Goal: Task Accomplishment & Management: Complete application form

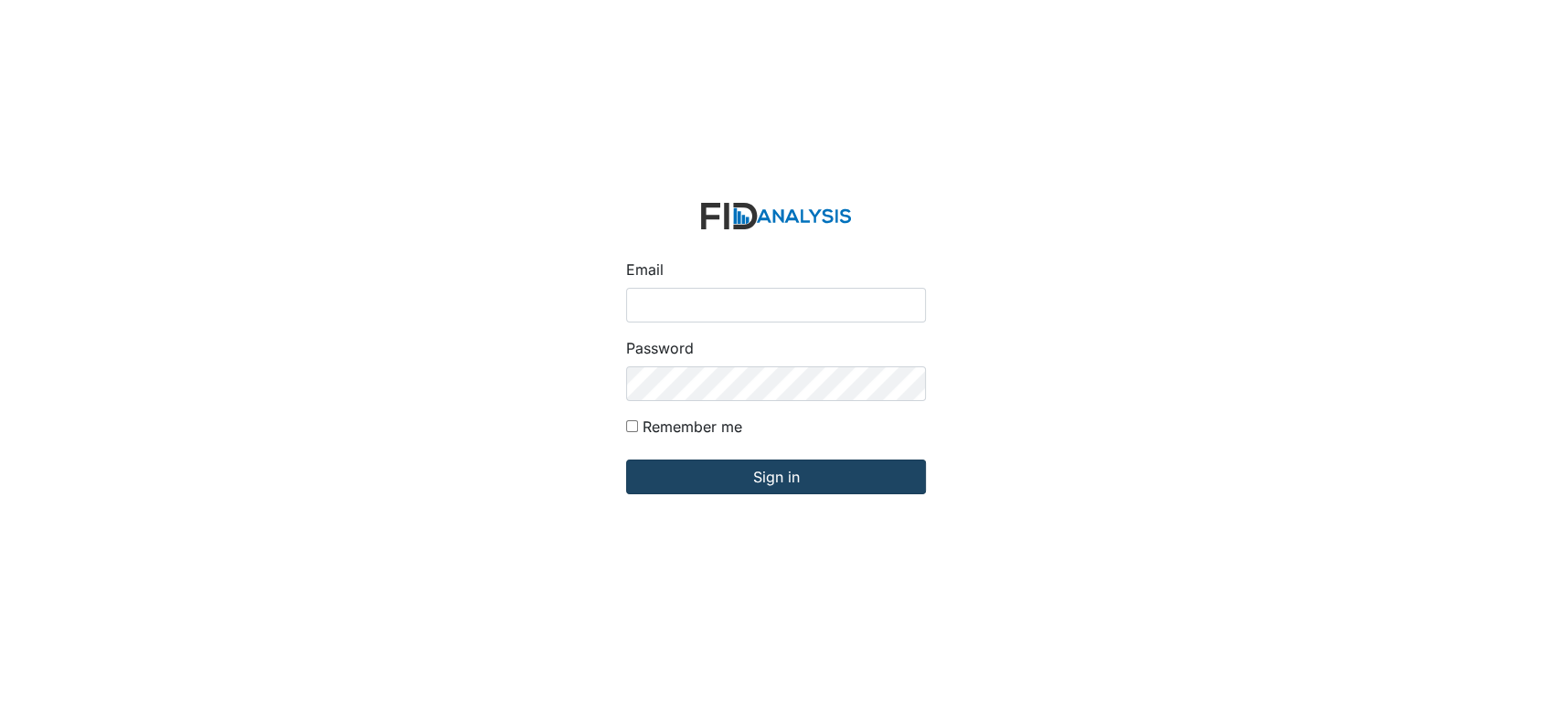
type input "[EMAIL_ADDRESS][DOMAIN_NAME]"
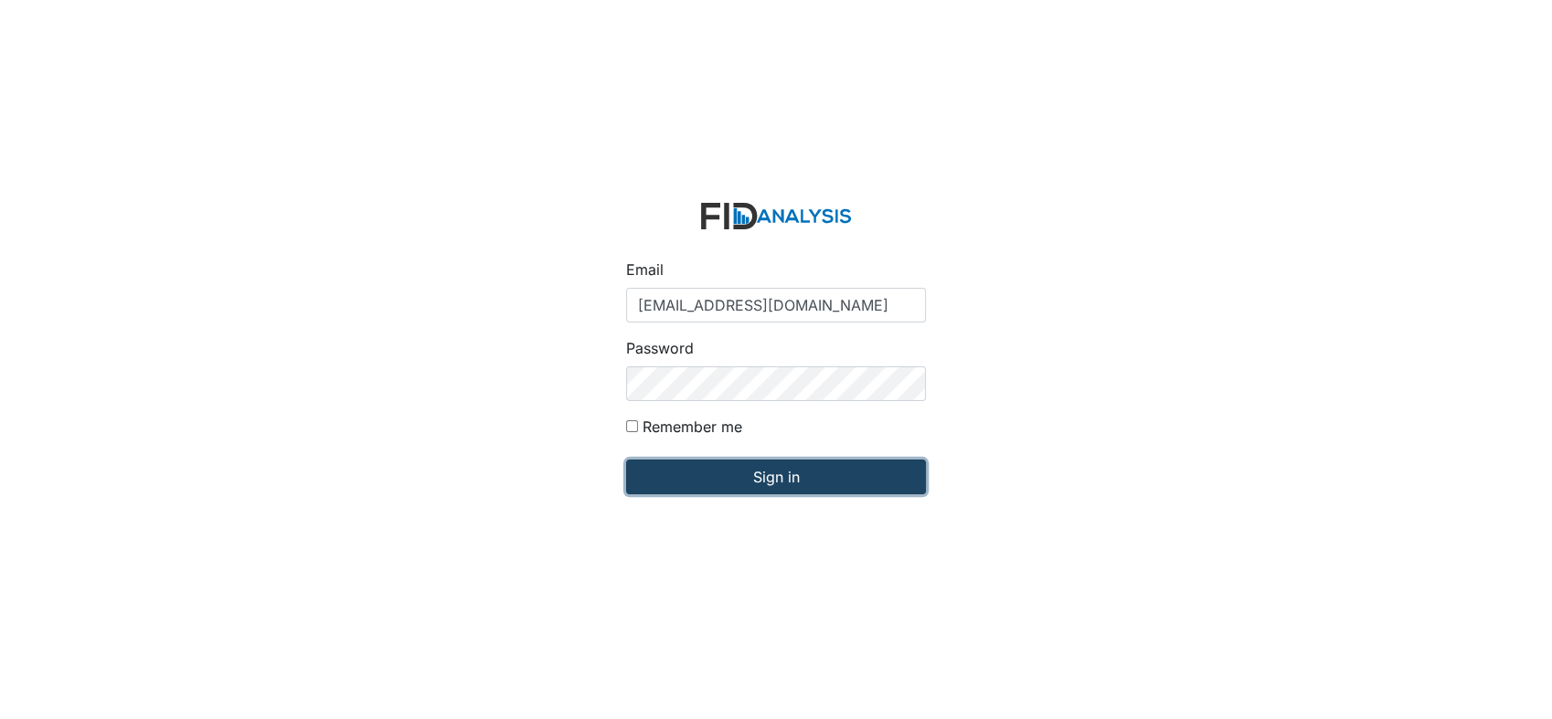
click at [726, 482] on input "Sign in" at bounding box center [776, 477] width 300 height 35
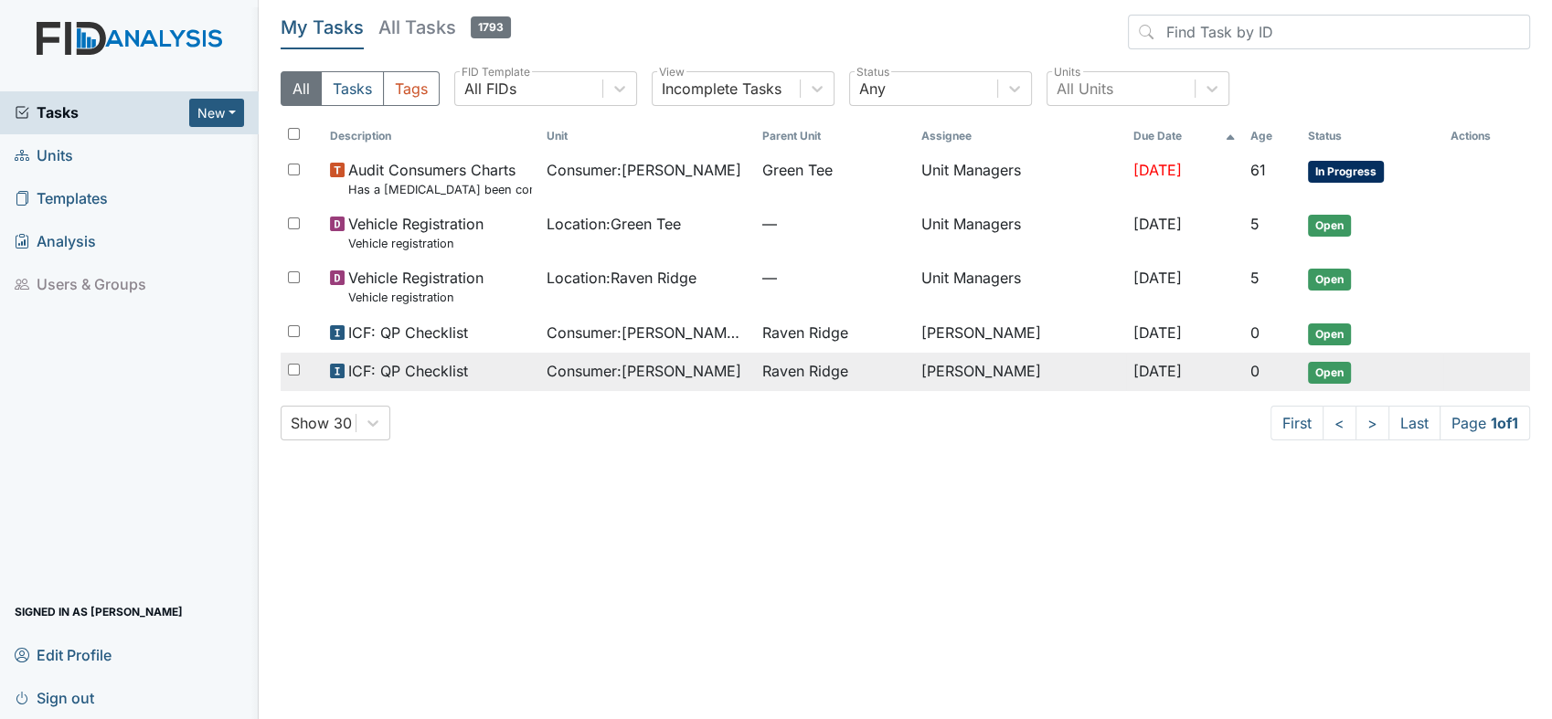
click at [612, 361] on span "Consumer : Hairston, Norman" at bounding box center [644, 371] width 195 height 22
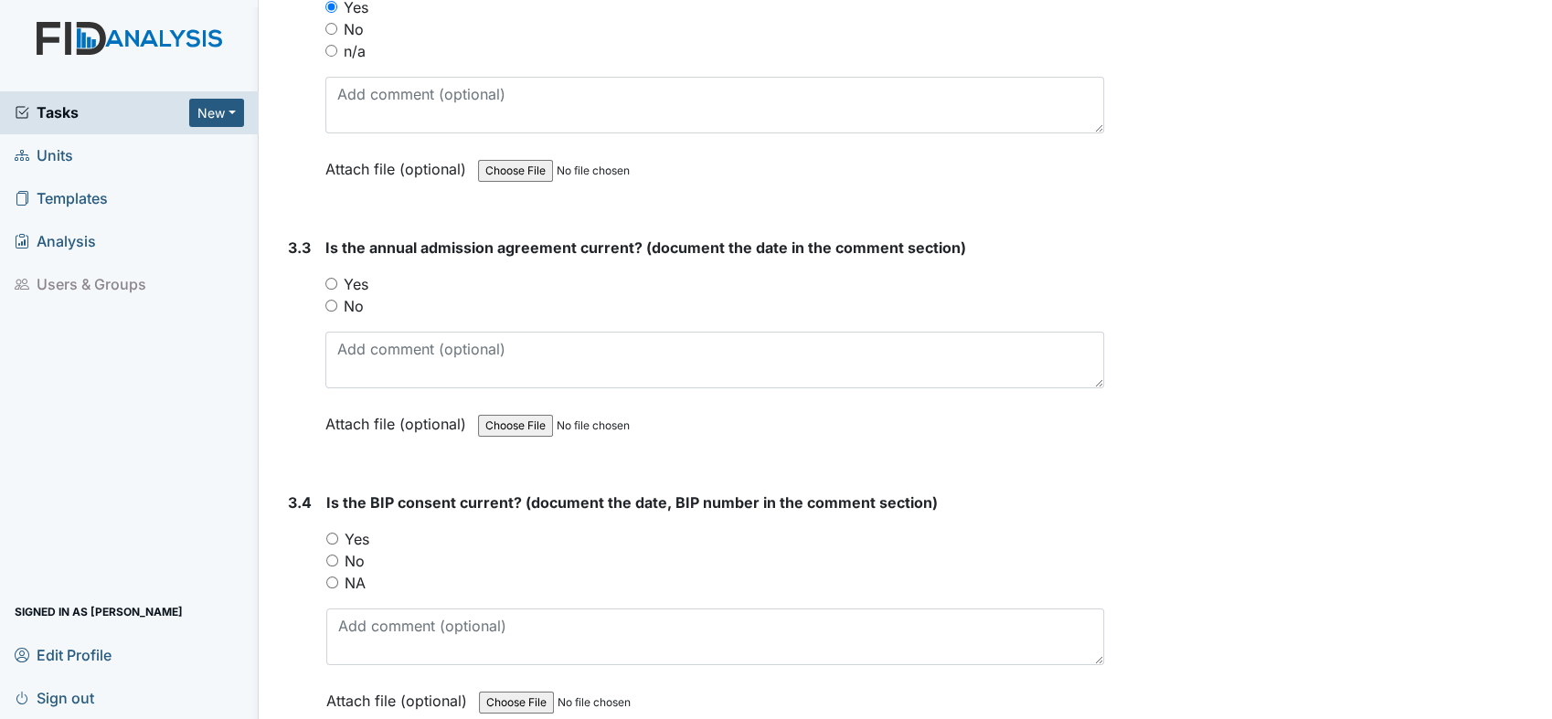
scroll to position [4817, 0]
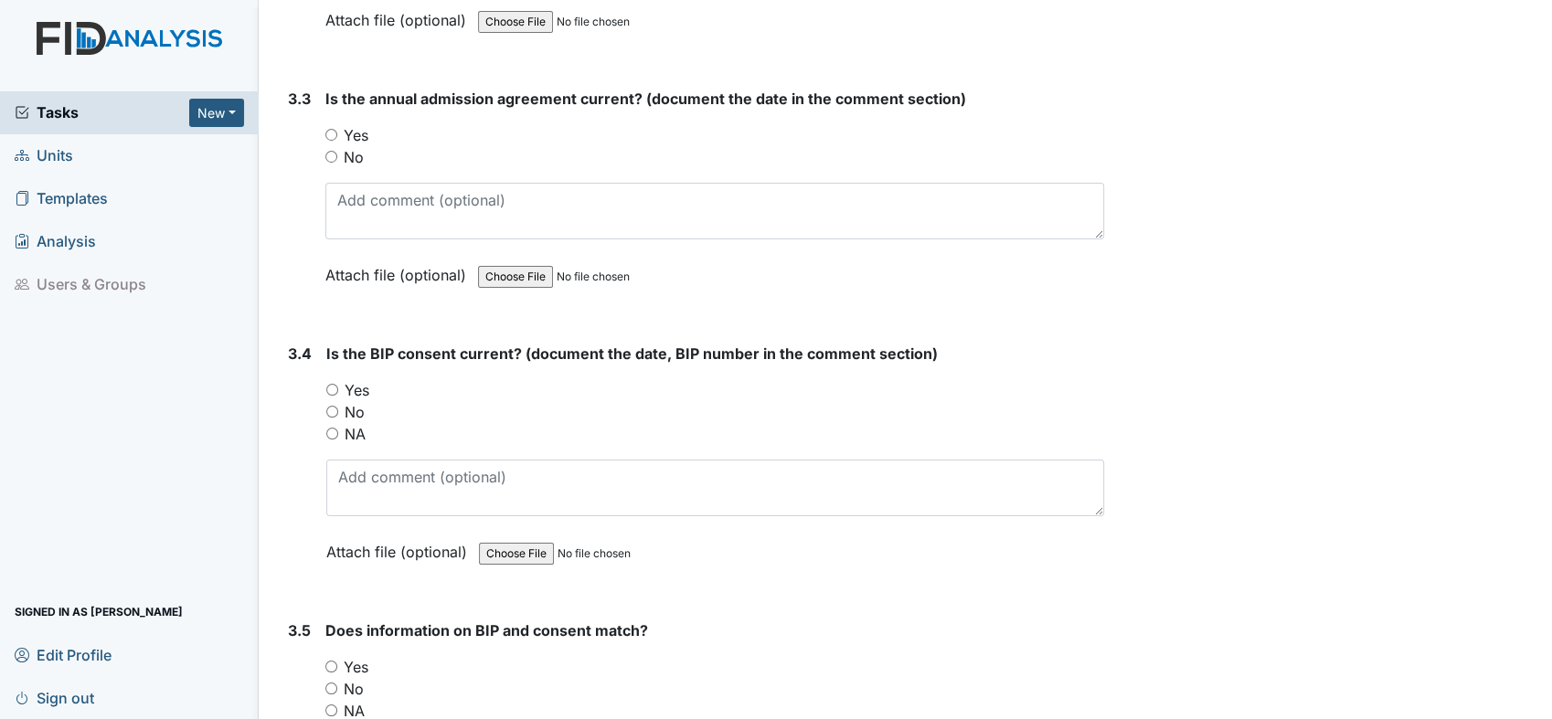
click at [330, 129] on input "Yes" at bounding box center [331, 135] width 12 height 12
radio input "true"
click at [332, 428] on input "NA" at bounding box center [332, 434] width 12 height 12
radio input "true"
click at [337, 700] on div "NA" at bounding box center [714, 711] width 779 height 22
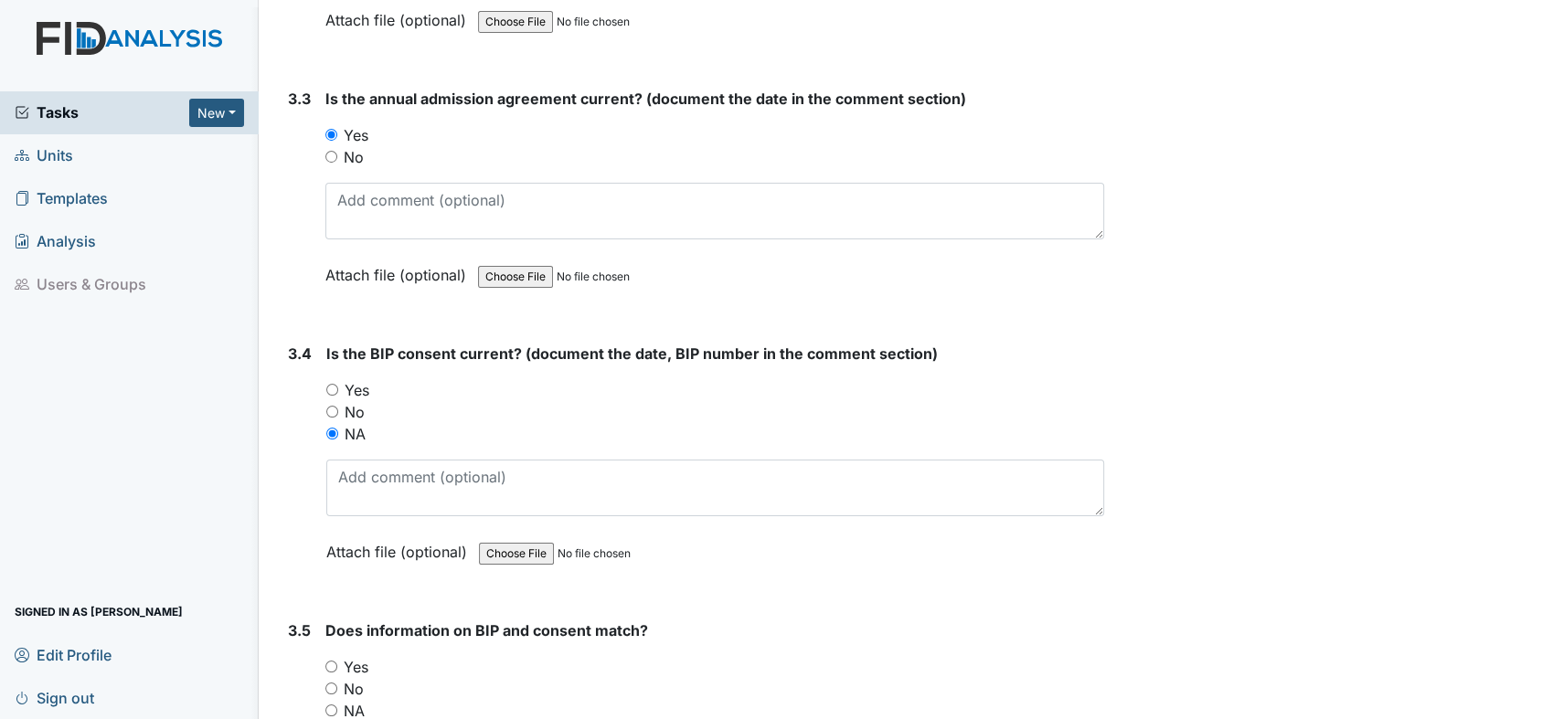
click at [336, 705] on input "NA" at bounding box center [331, 711] width 12 height 12
radio input "true"
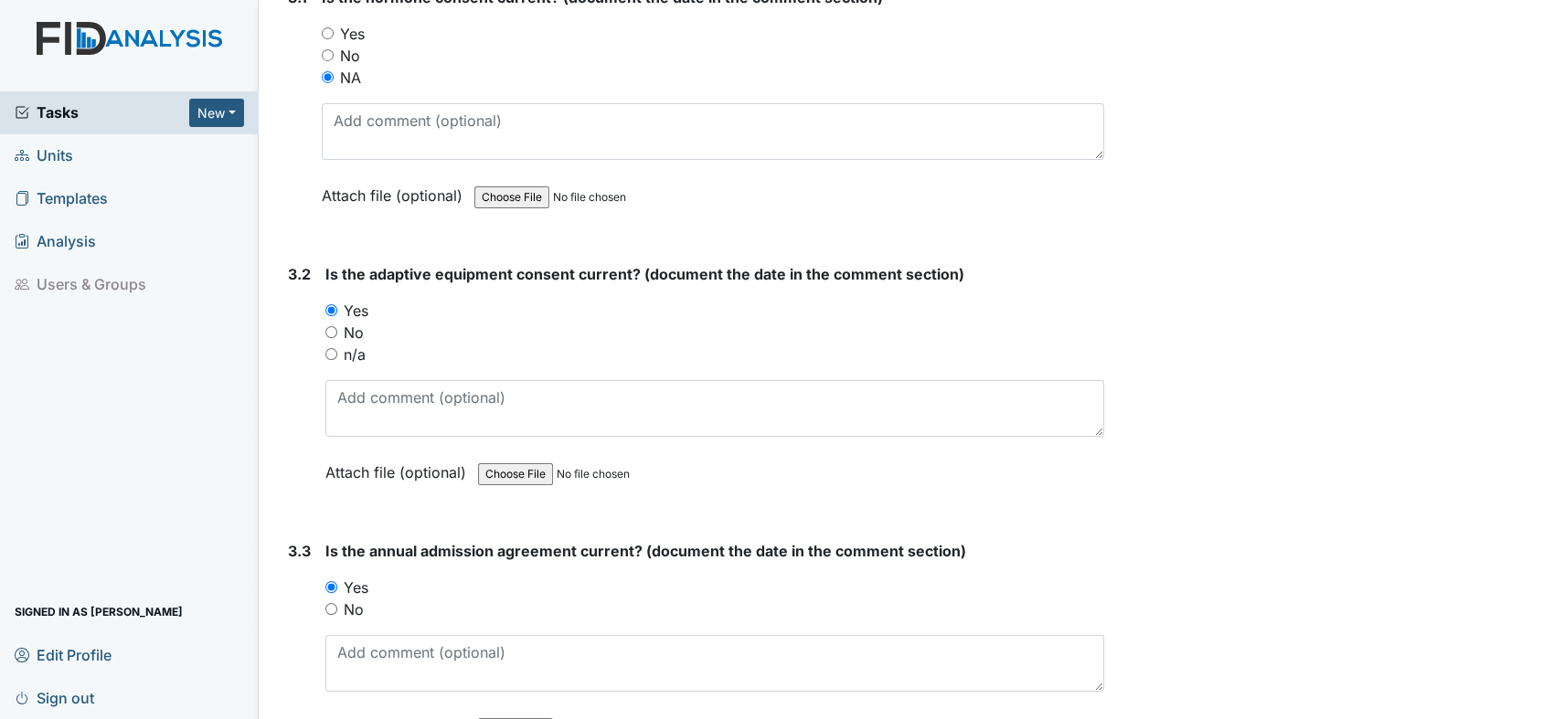
scroll to position [4358, 0]
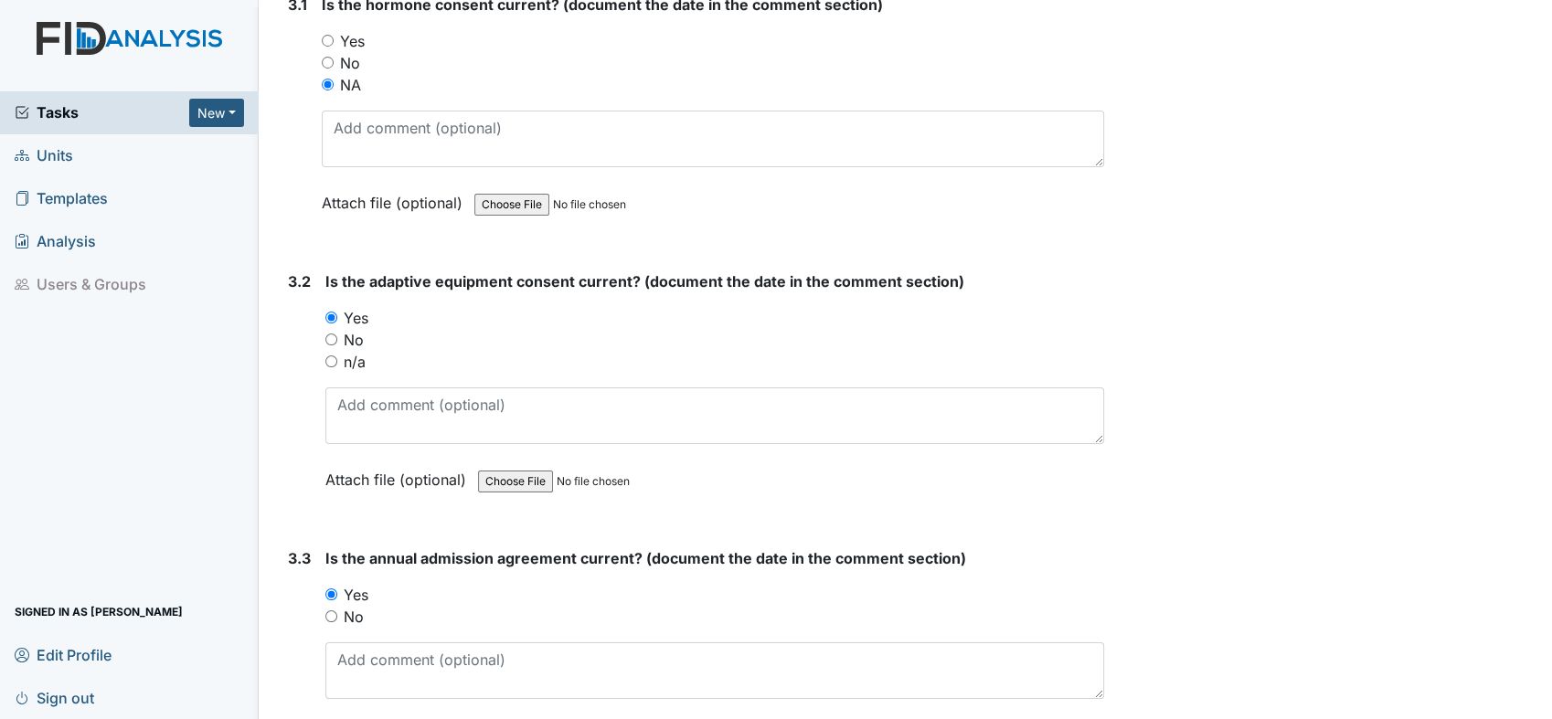
click at [335, 356] on input "n/a" at bounding box center [331, 362] width 12 height 12
radio input "true"
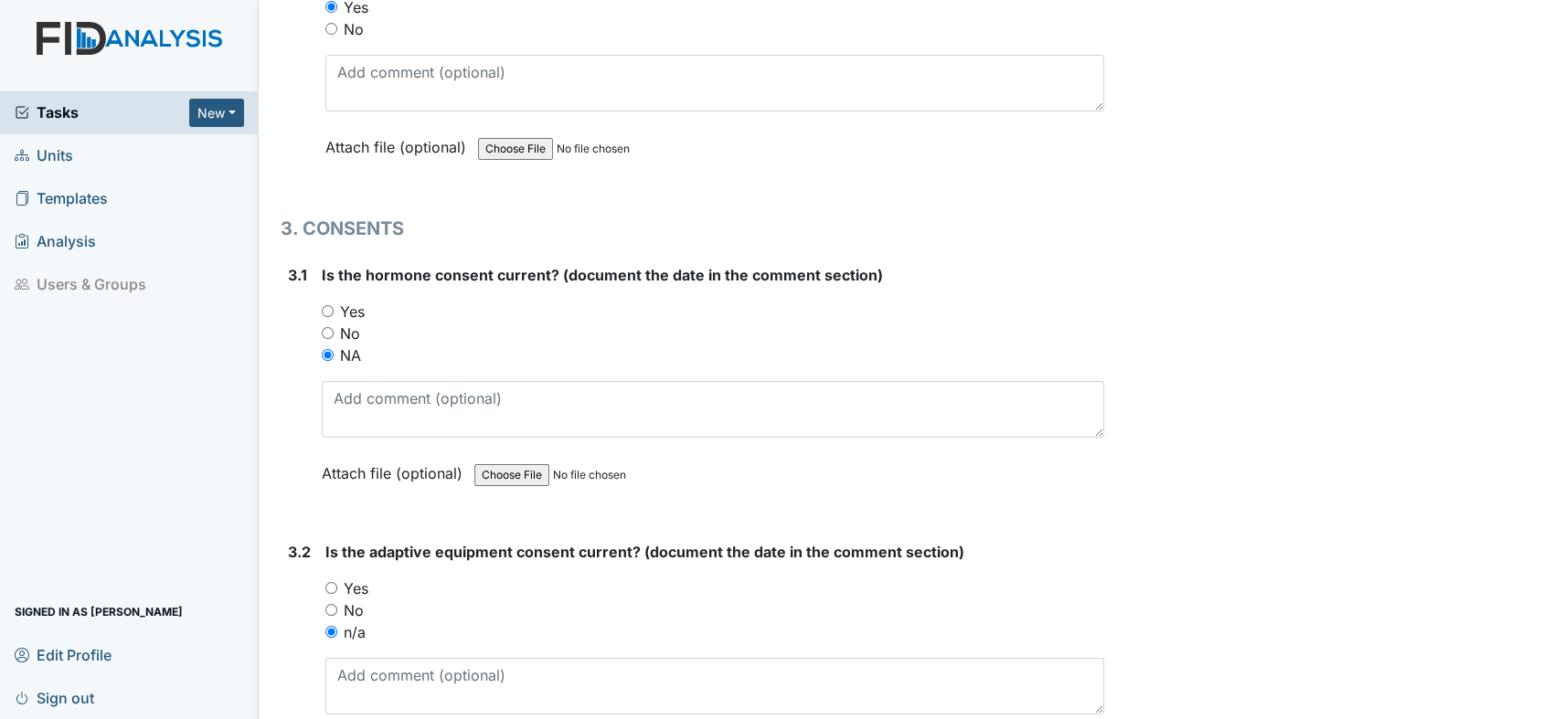
scroll to position [5025, 0]
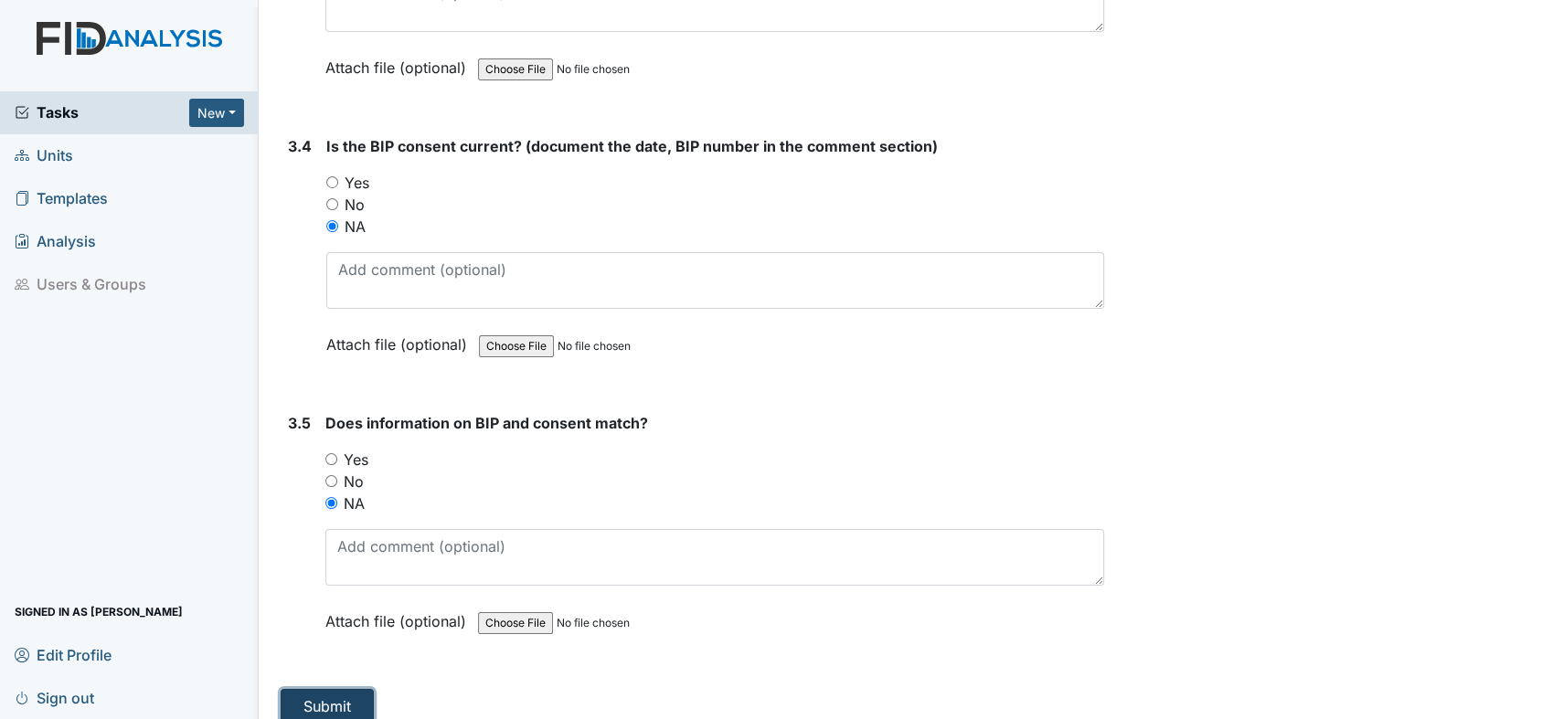
click at [326, 689] on button "Submit" at bounding box center [327, 706] width 93 height 35
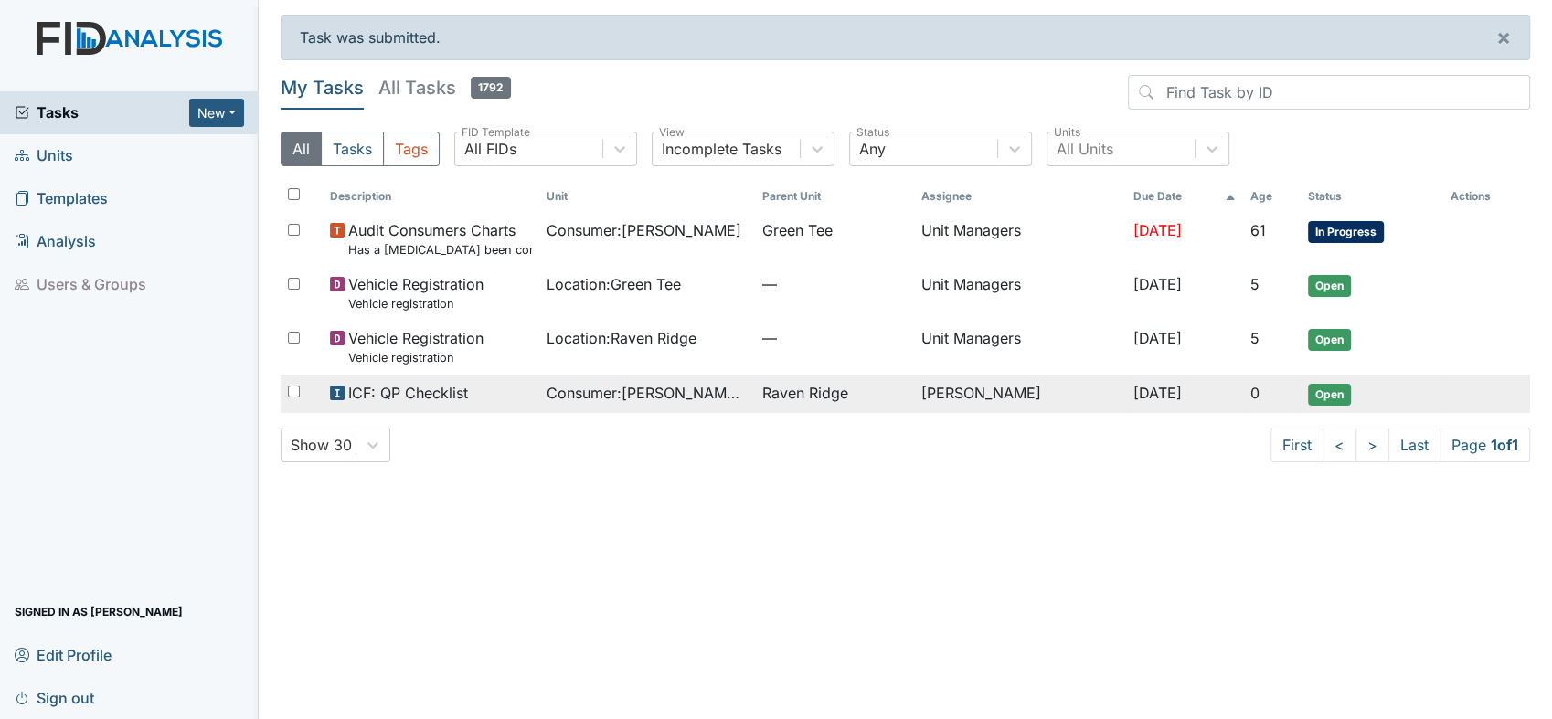
click at [951, 395] on td "[PERSON_NAME]" at bounding box center [1020, 394] width 212 height 38
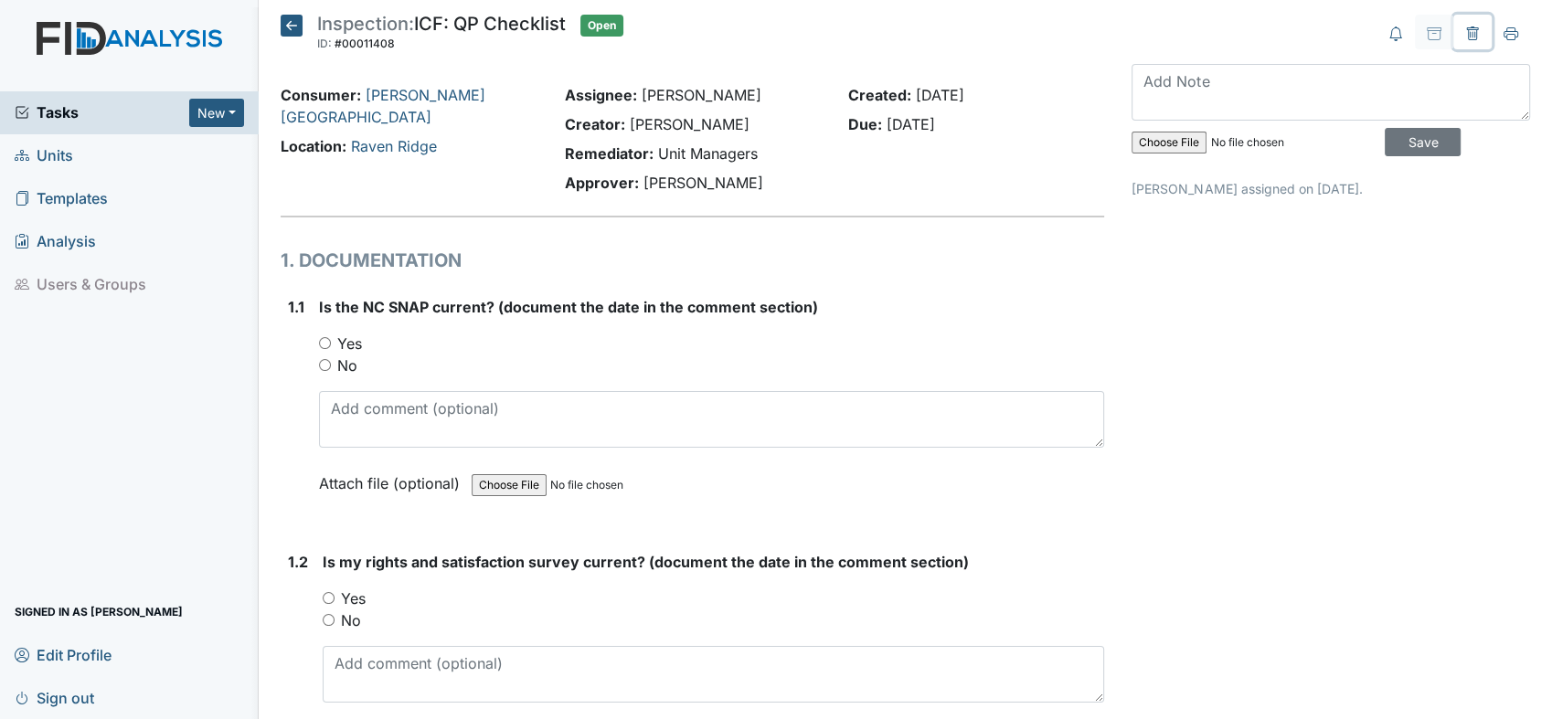
click at [1465, 33] on icon at bounding box center [1472, 34] width 15 height 15
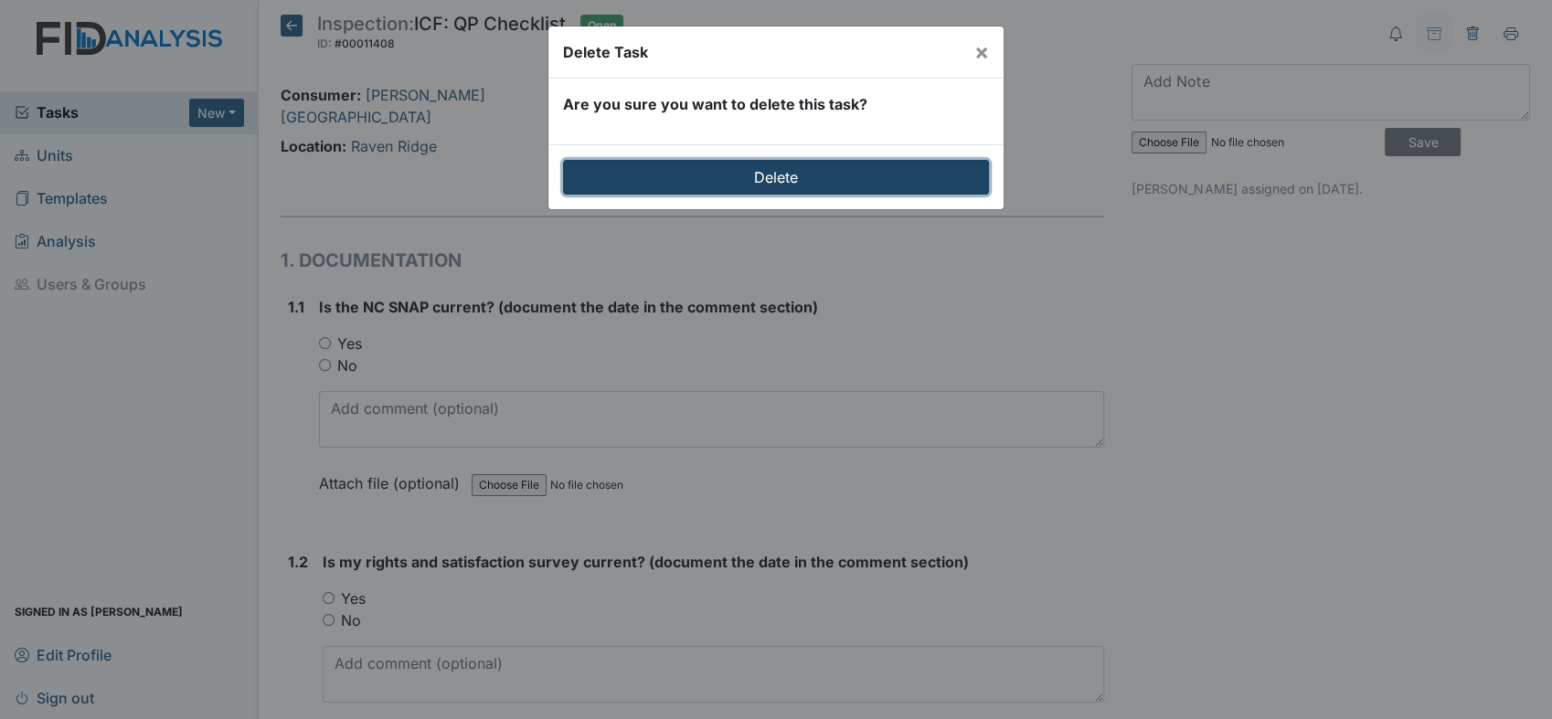
click at [949, 171] on input "Delete" at bounding box center [776, 177] width 426 height 35
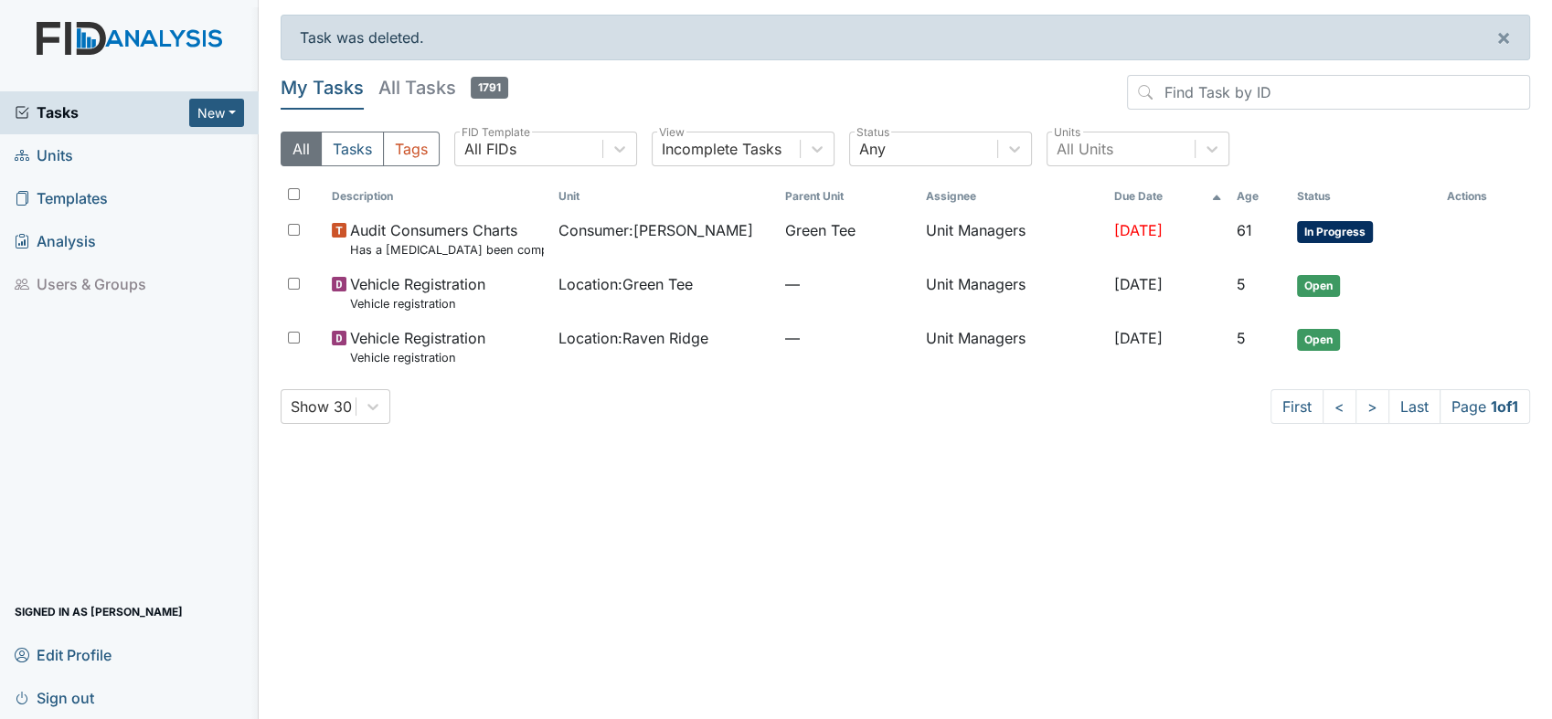
click at [66, 149] on span "Units" at bounding box center [44, 156] width 58 height 28
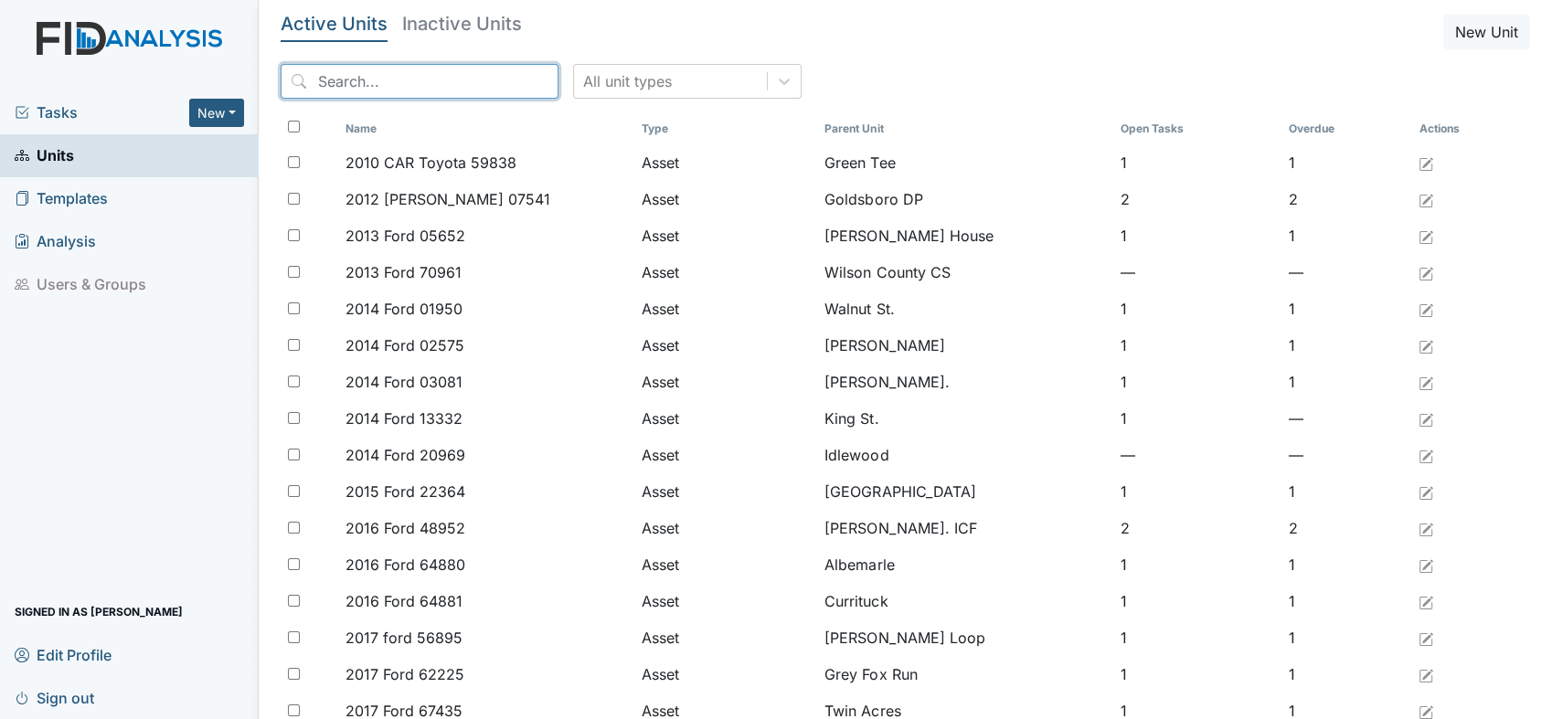
click at [351, 95] on input "search" at bounding box center [420, 81] width 278 height 35
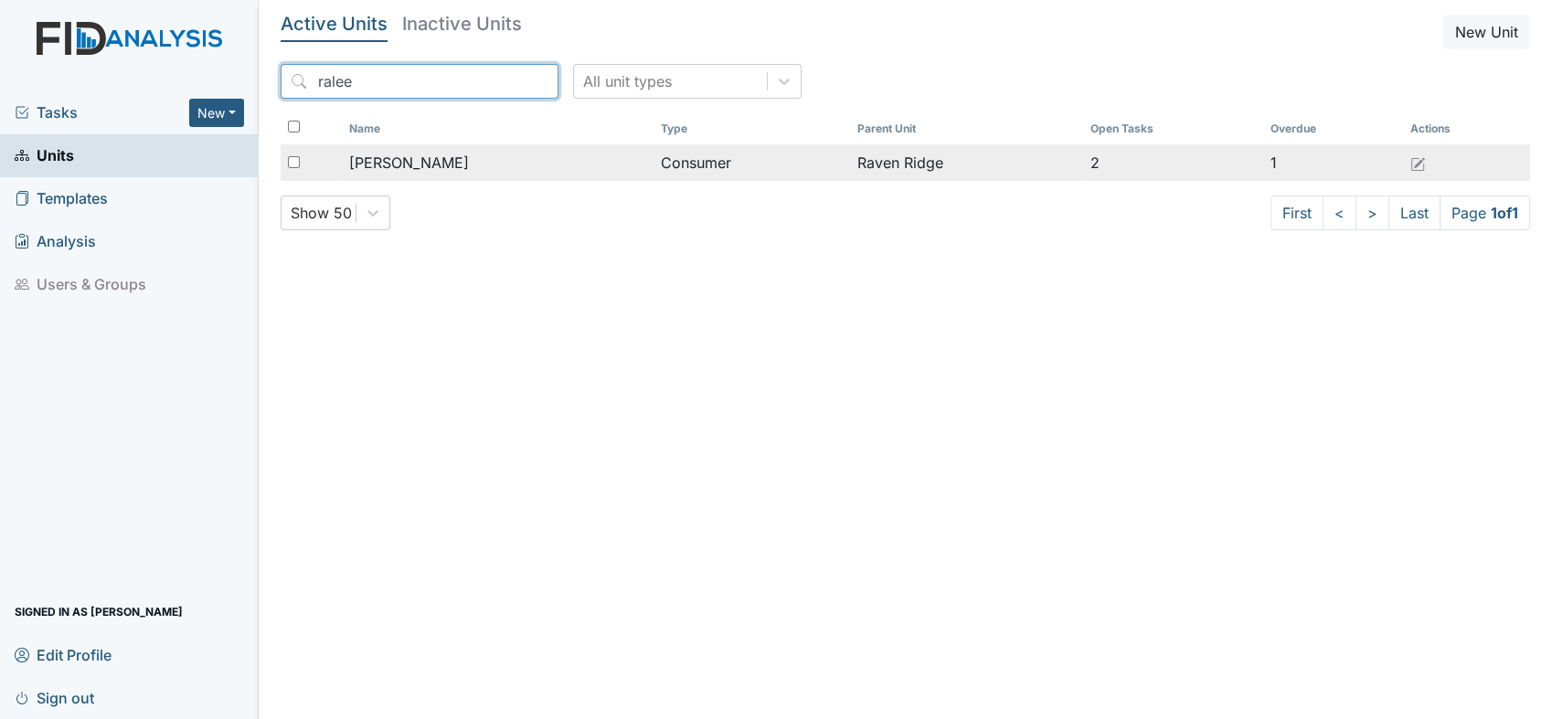
type input "ralee"
click at [400, 165] on span "[PERSON_NAME]" at bounding box center [409, 163] width 120 height 22
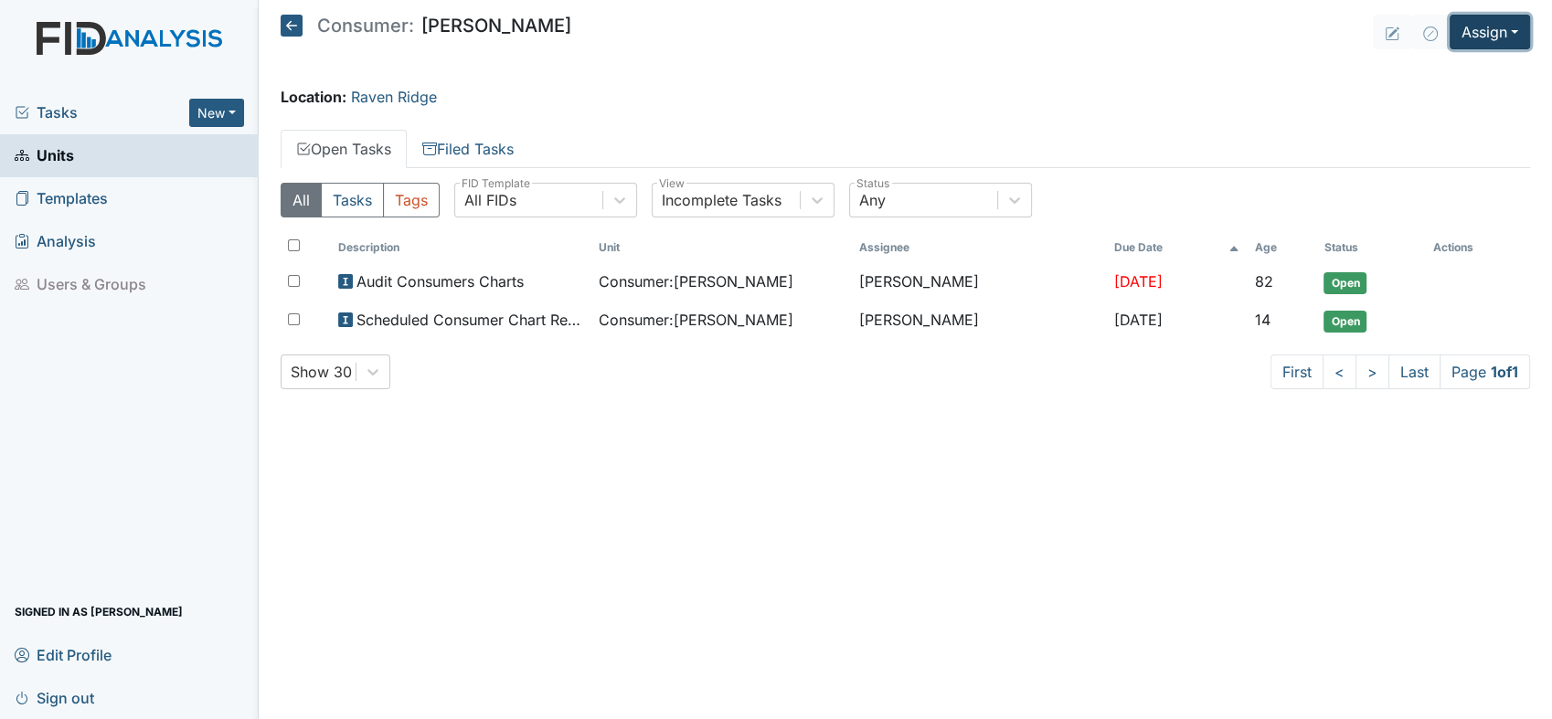
click at [1512, 37] on button "Assign" at bounding box center [1490, 32] width 80 height 35
click at [1489, 102] on link "Assign Inspection" at bounding box center [1447, 103] width 165 height 29
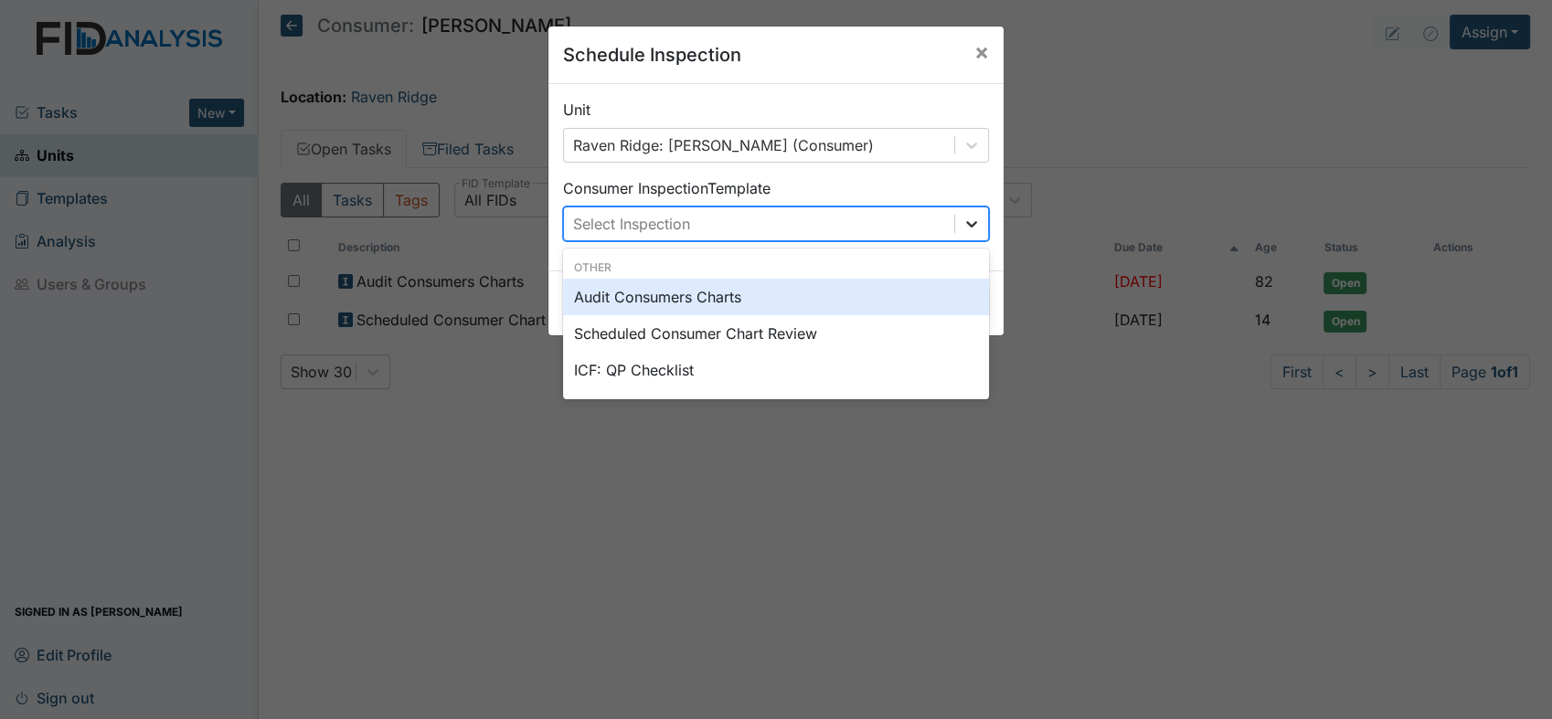
click at [966, 224] on icon at bounding box center [971, 224] width 11 height 6
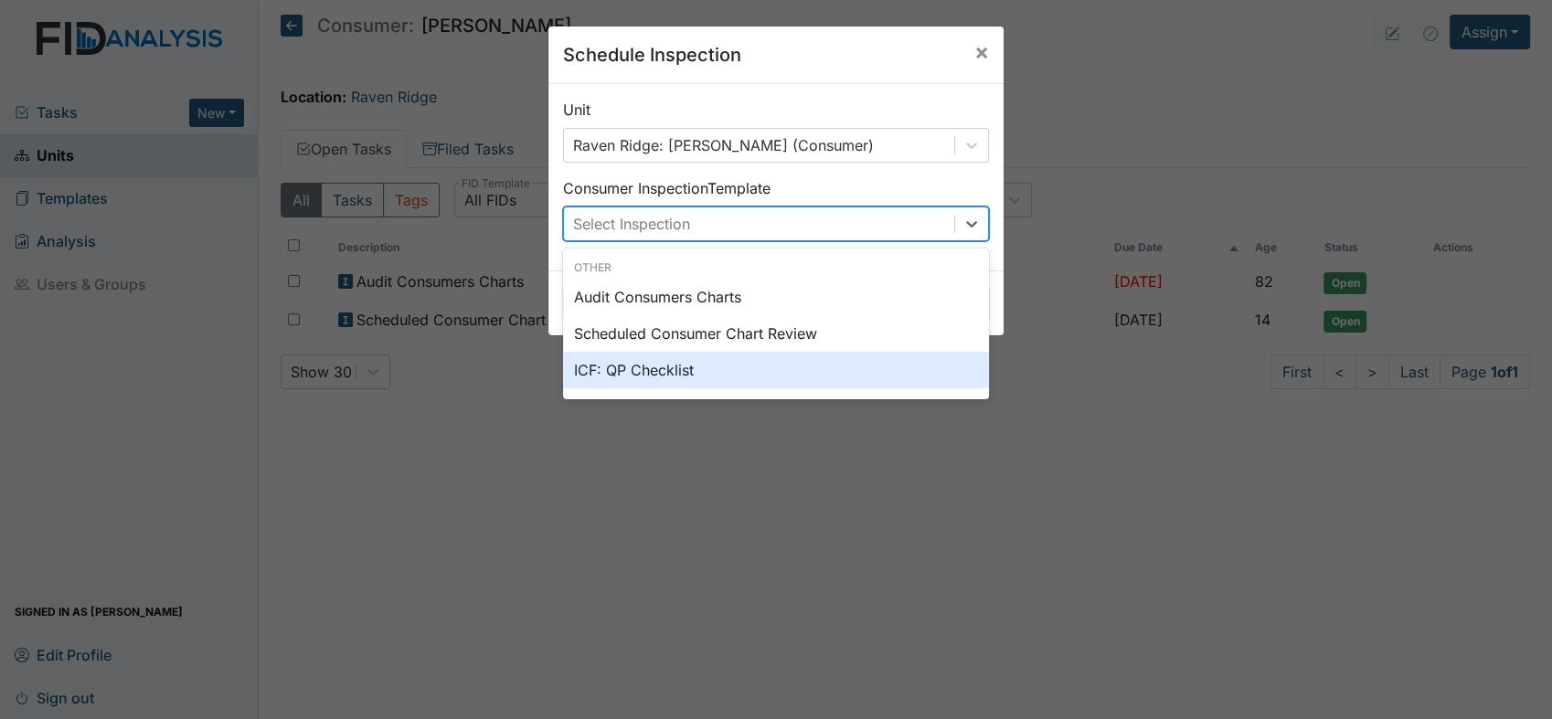
click at [735, 367] on div "ICF: QP Checklist" at bounding box center [776, 370] width 426 height 37
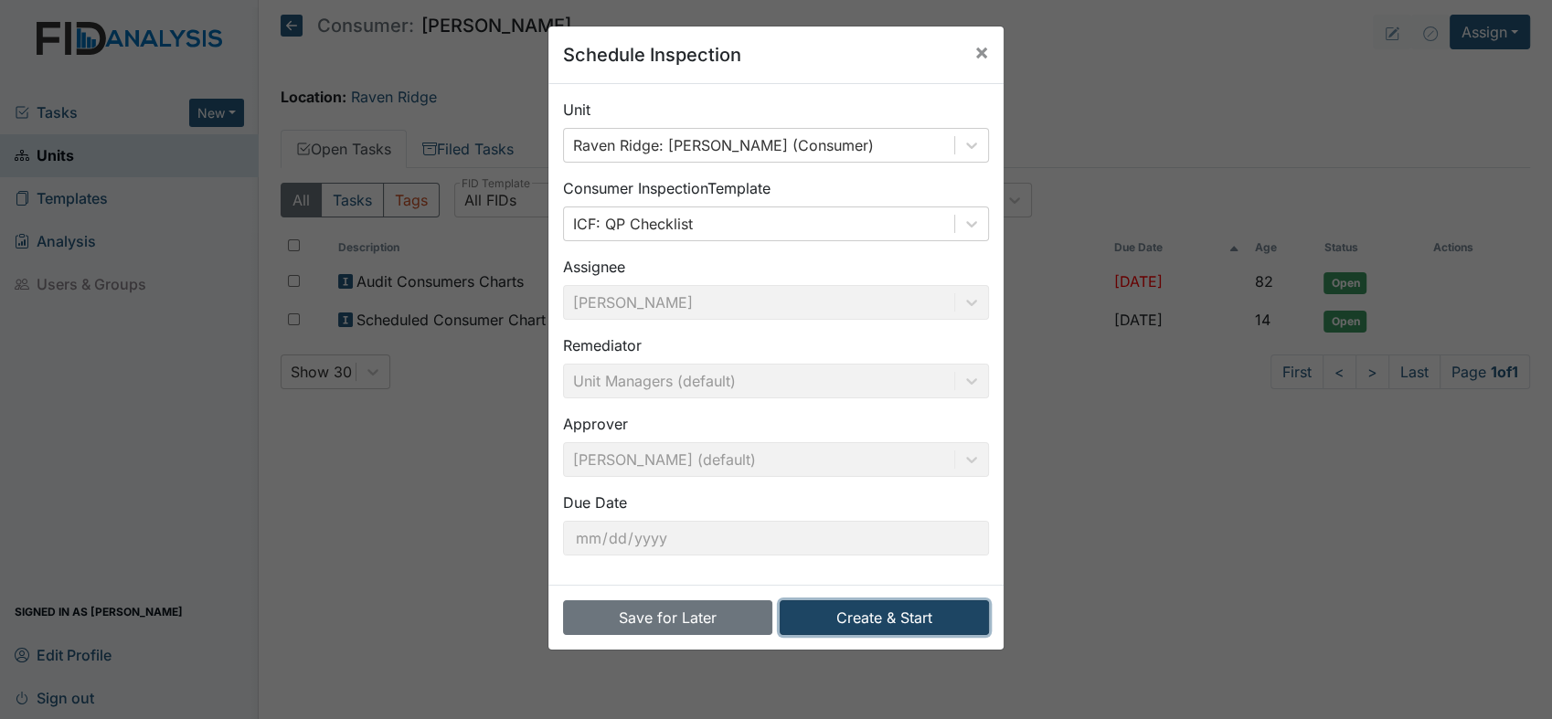
click at [869, 614] on button "Create & Start" at bounding box center [884, 617] width 209 height 35
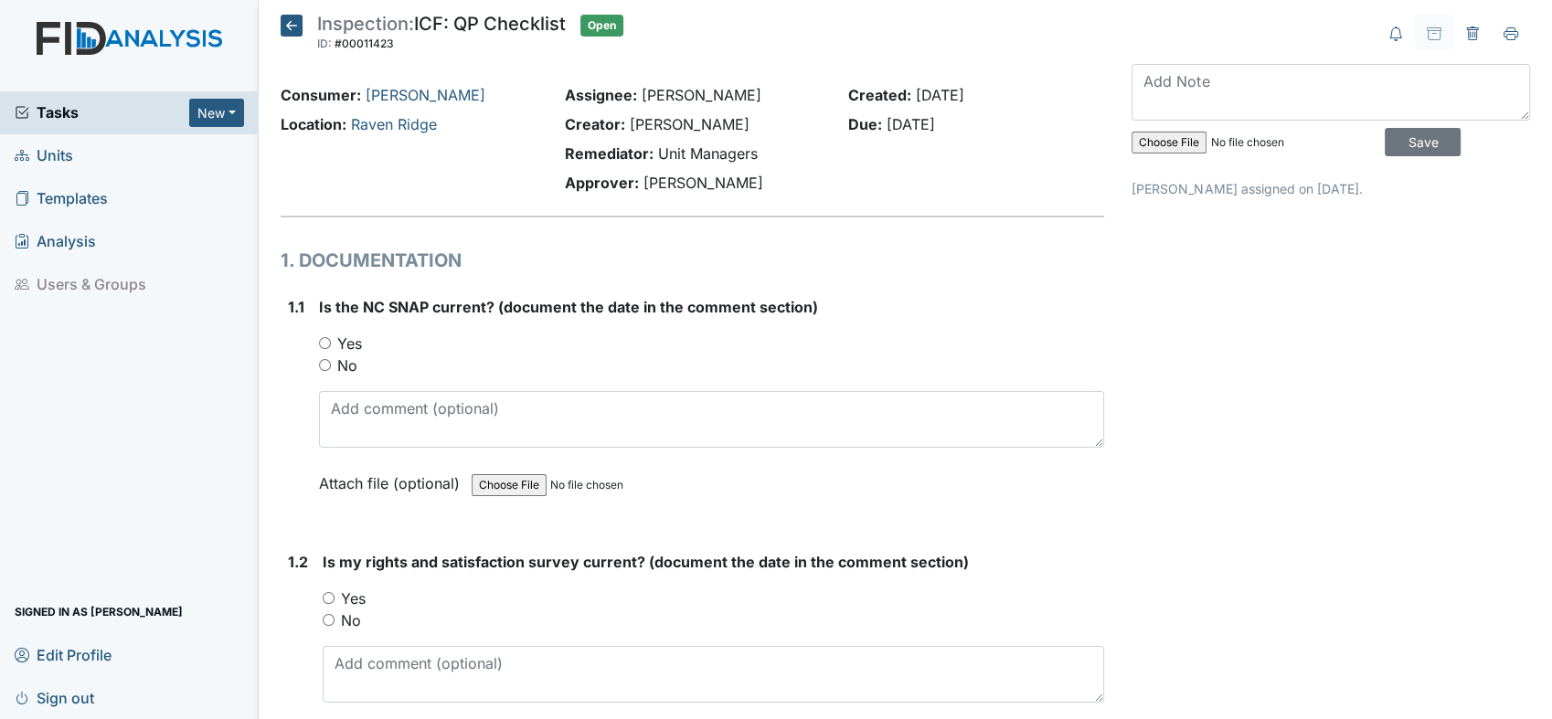
click at [324, 345] on input "Yes" at bounding box center [325, 343] width 12 height 12
radio input "true"
click at [334, 588] on div "Yes" at bounding box center [713, 599] width 781 height 22
click at [332, 604] on div "Yes" at bounding box center [713, 599] width 781 height 22
click at [329, 592] on input "Yes" at bounding box center [329, 598] width 12 height 12
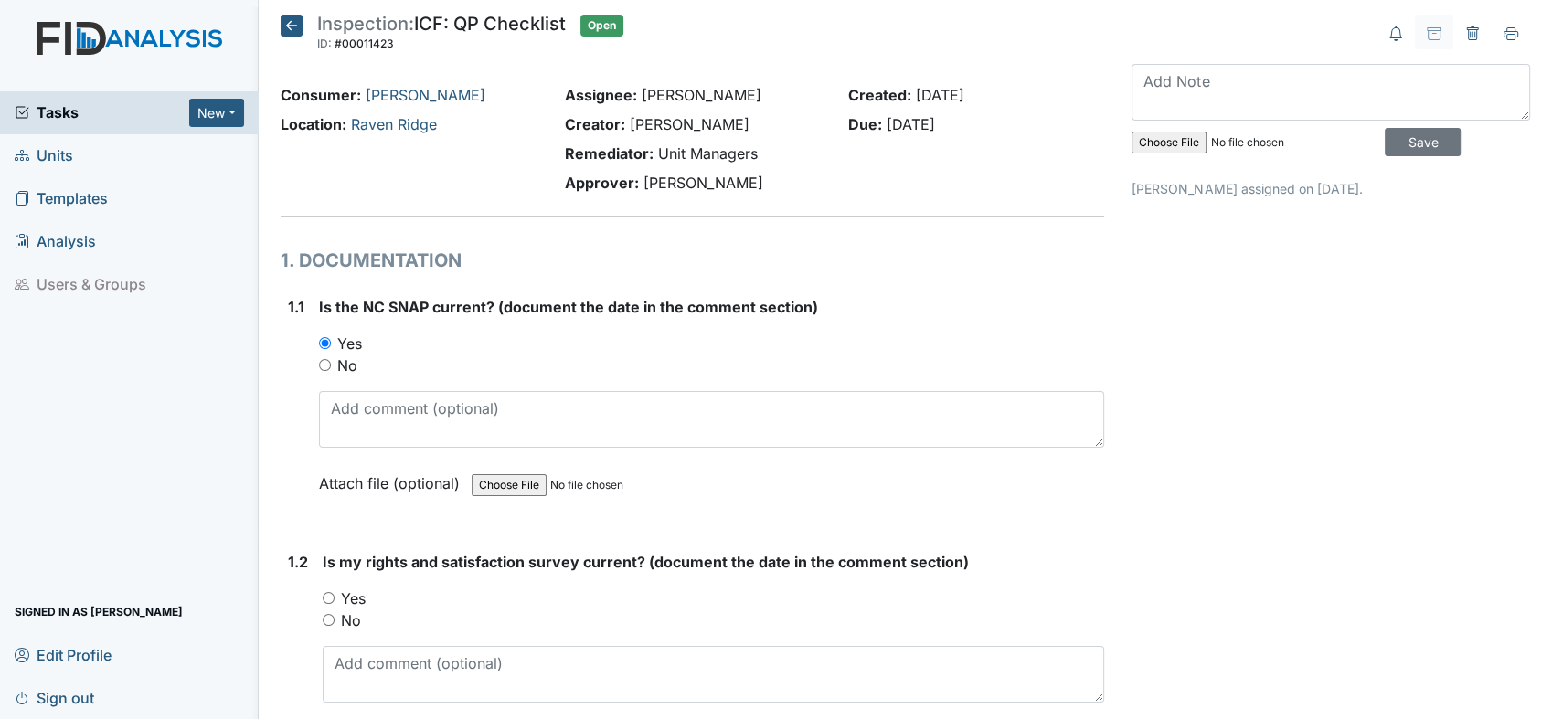
radio input "true"
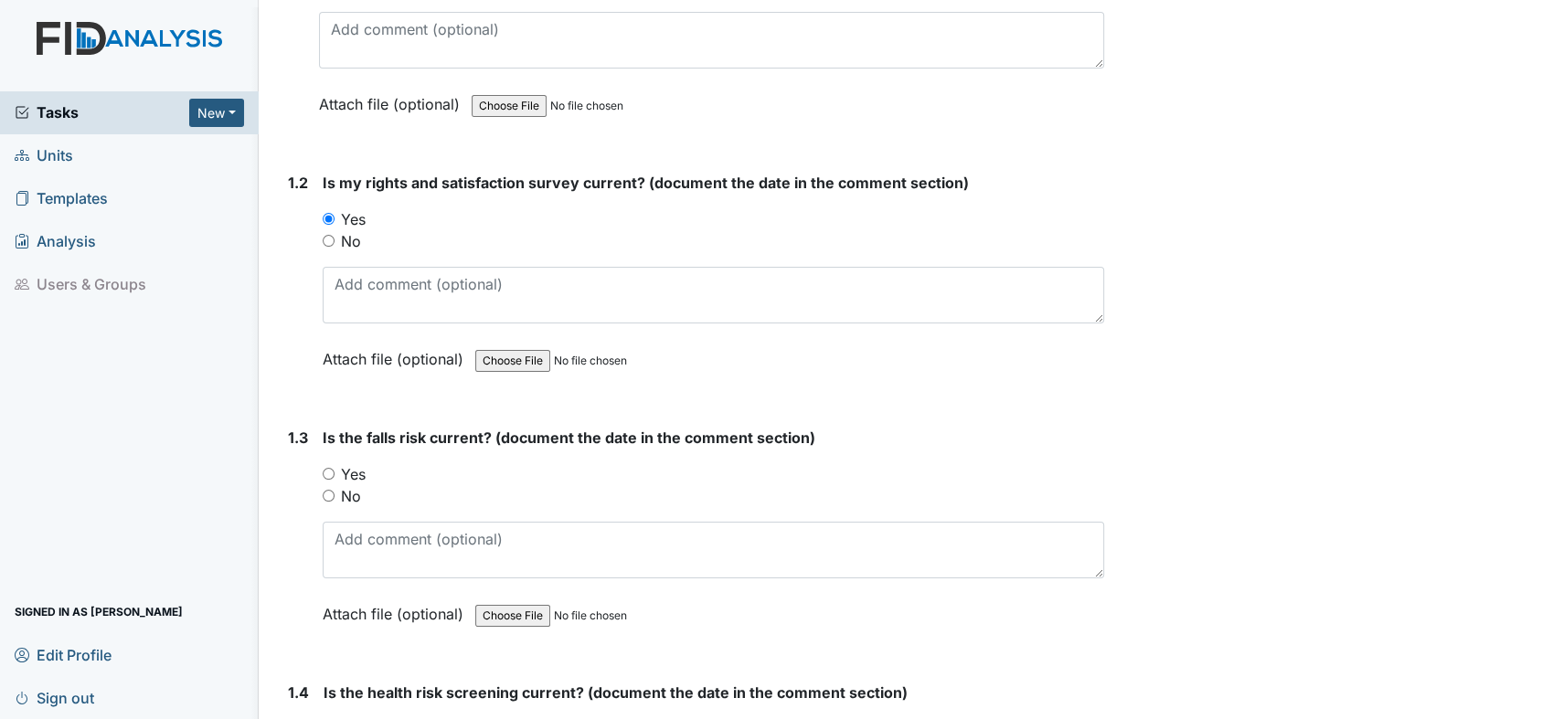
scroll to position [420, 0]
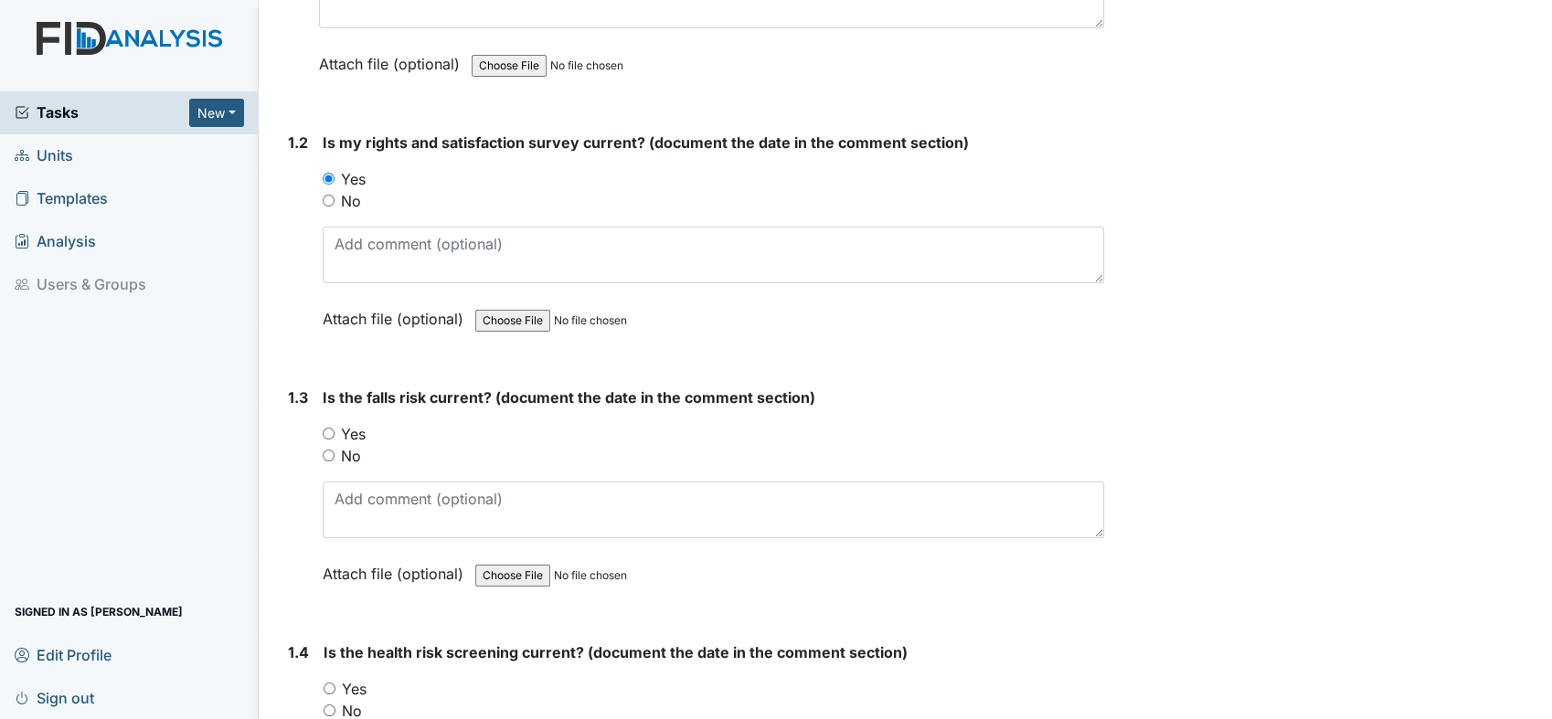
click at [325, 430] on input "Yes" at bounding box center [329, 434] width 12 height 12
radio input "true"
click at [325, 430] on input "Yes" at bounding box center [329, 434] width 12 height 12
click at [328, 683] on input "Yes" at bounding box center [330, 689] width 12 height 12
radio input "true"
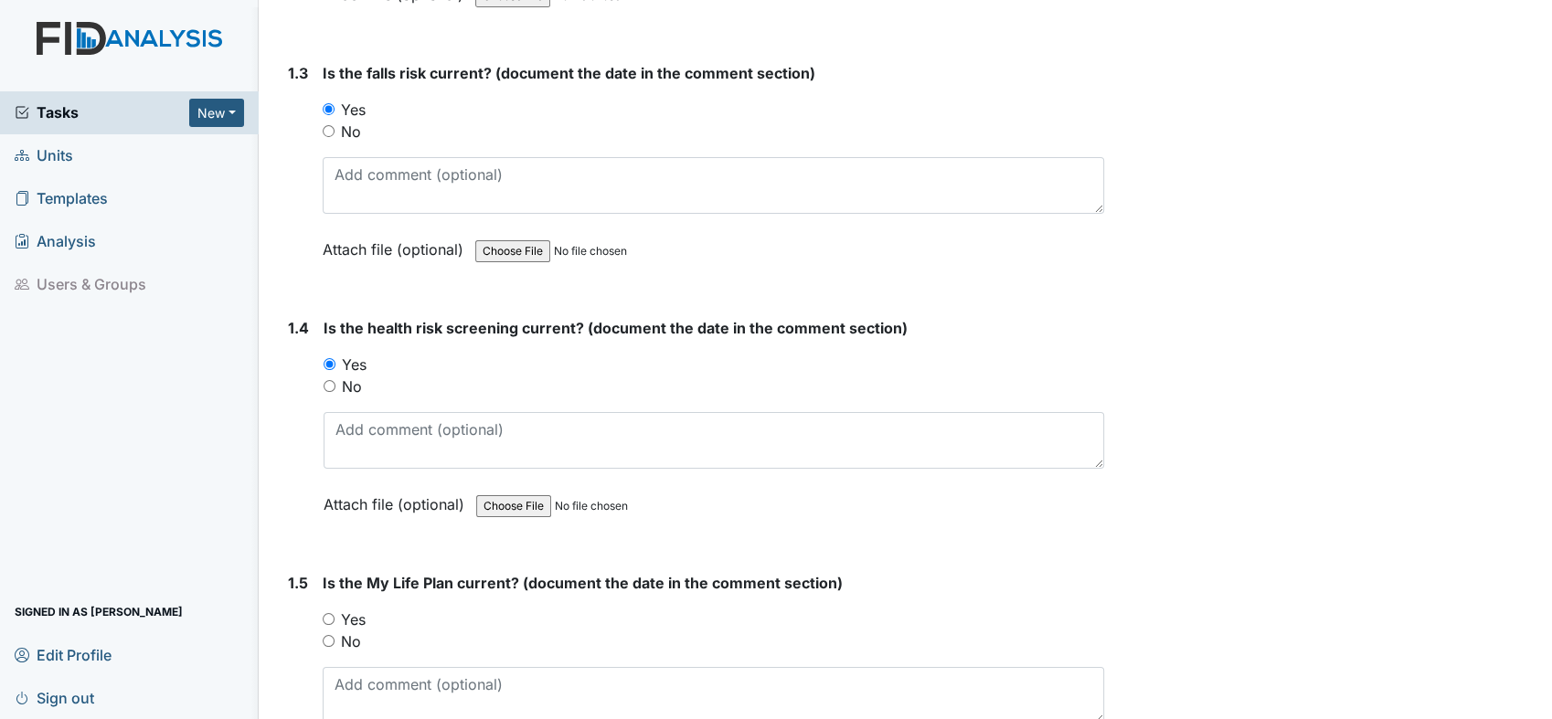
scroll to position [839, 0]
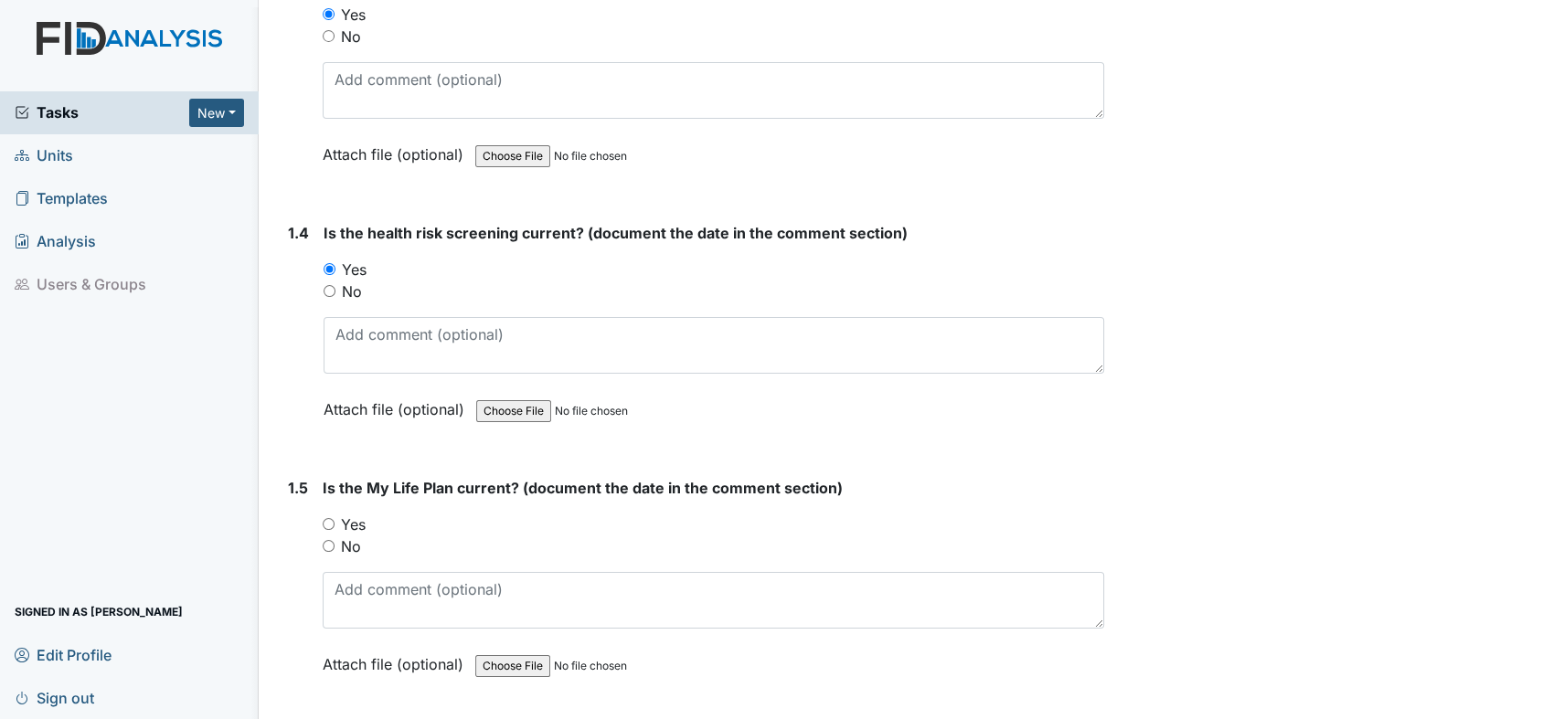
click at [324, 518] on input "Yes" at bounding box center [329, 524] width 12 height 12
radio input "true"
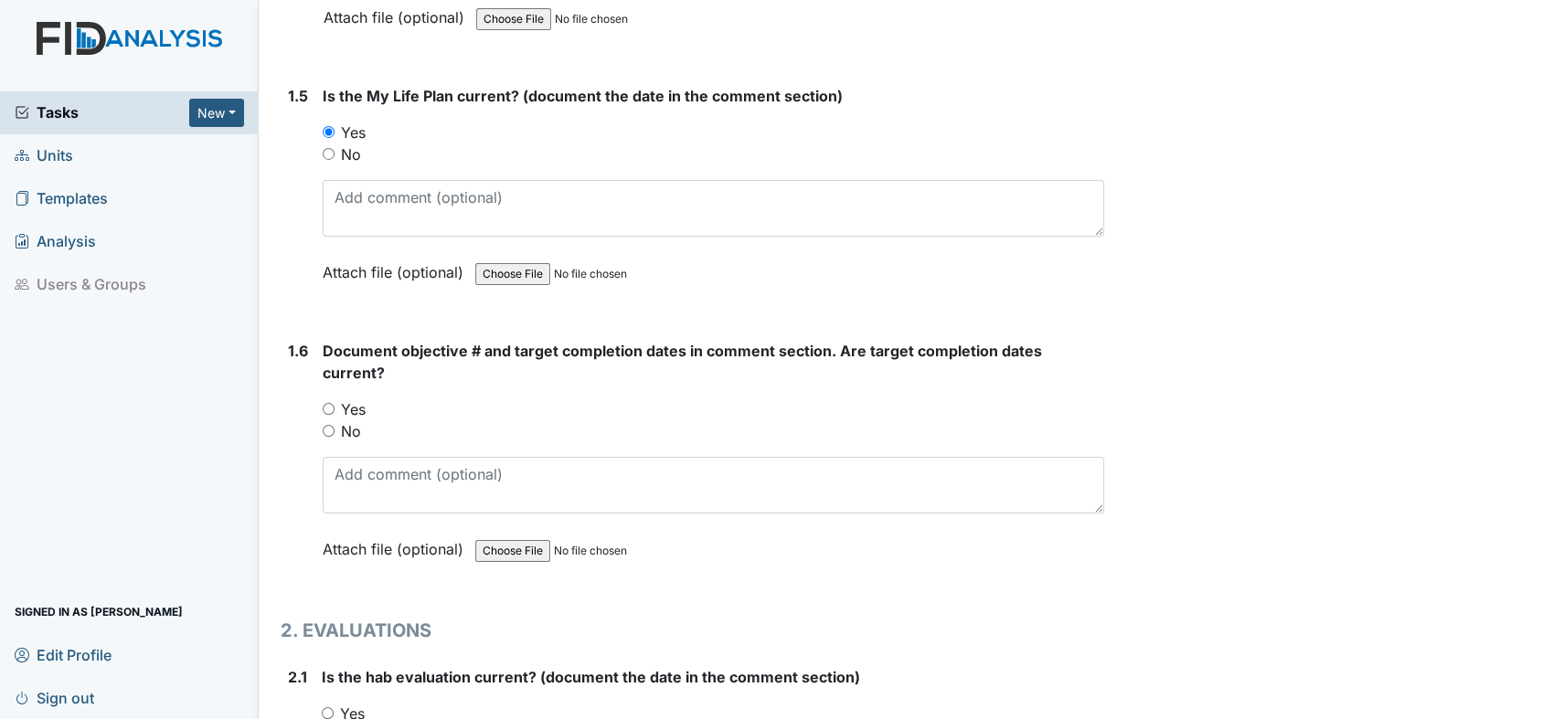
scroll to position [1245, 0]
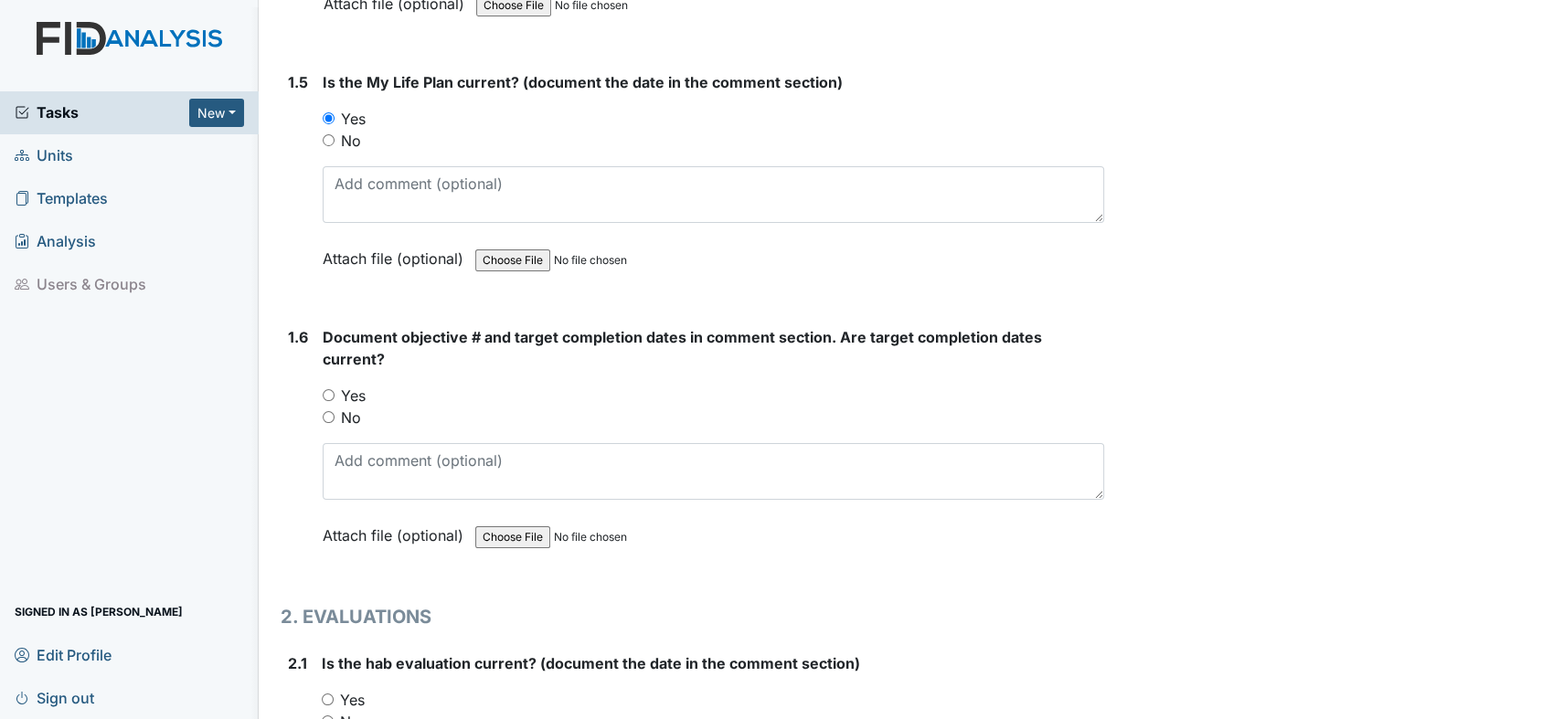
click at [332, 390] on input "Yes" at bounding box center [329, 395] width 12 height 12
radio input "true"
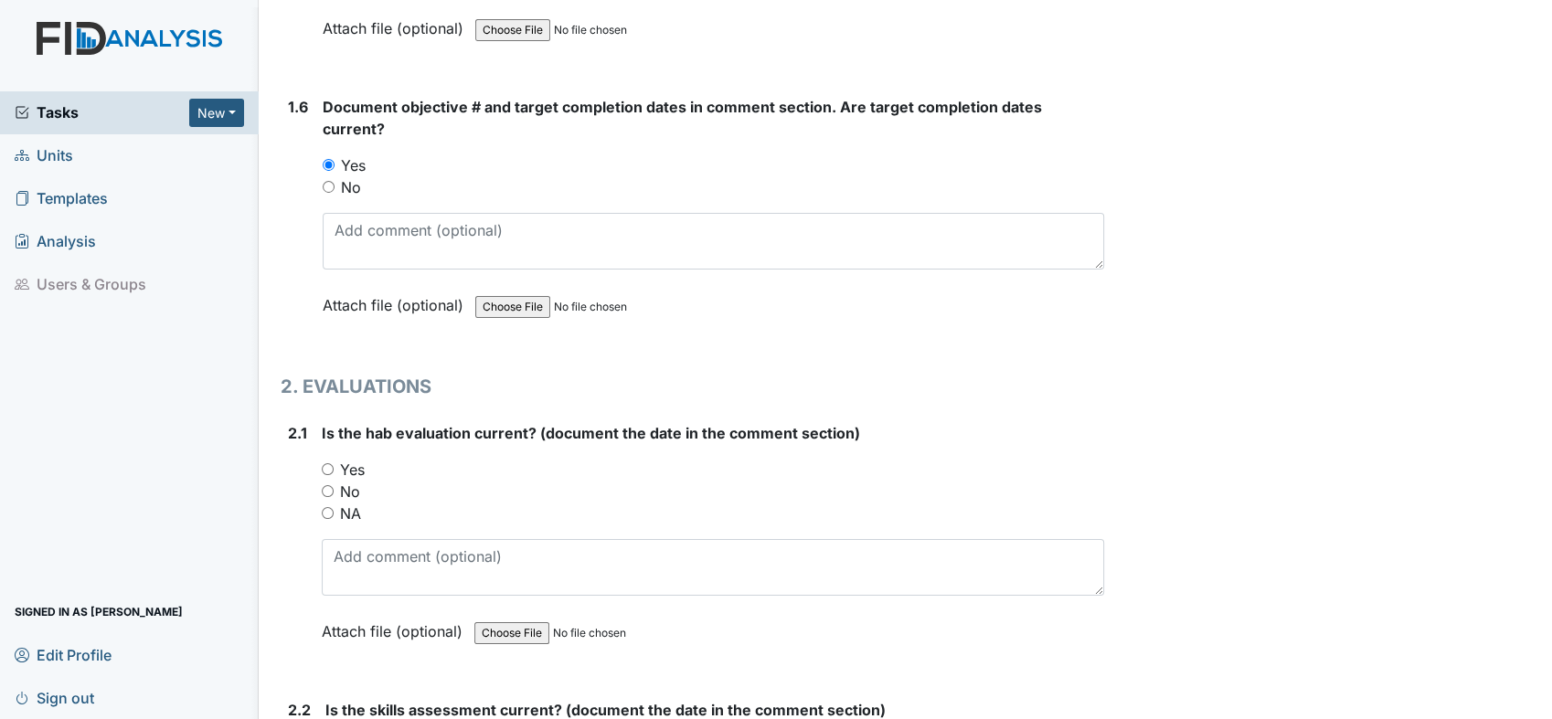
scroll to position [1489, 0]
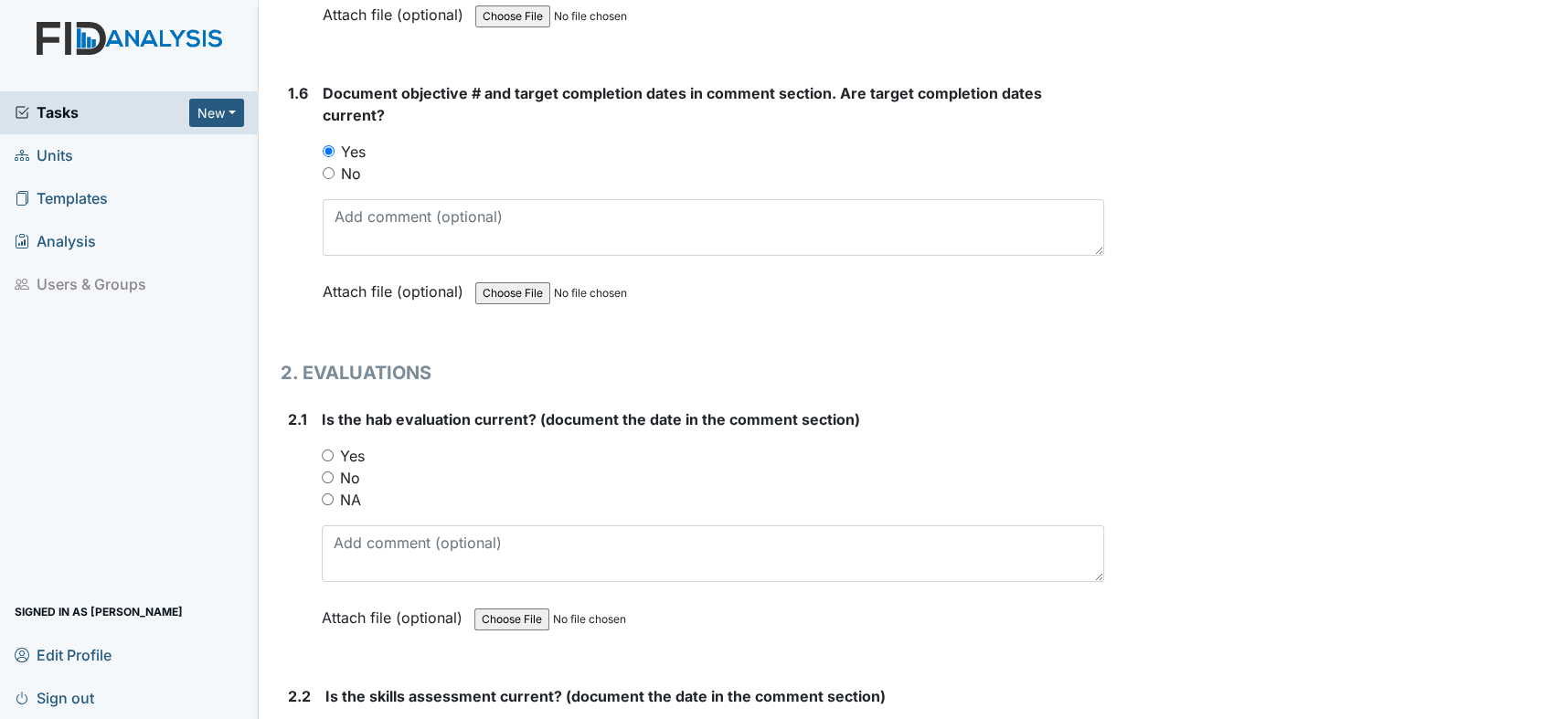
click at [327, 450] on input "Yes" at bounding box center [328, 456] width 12 height 12
radio input "true"
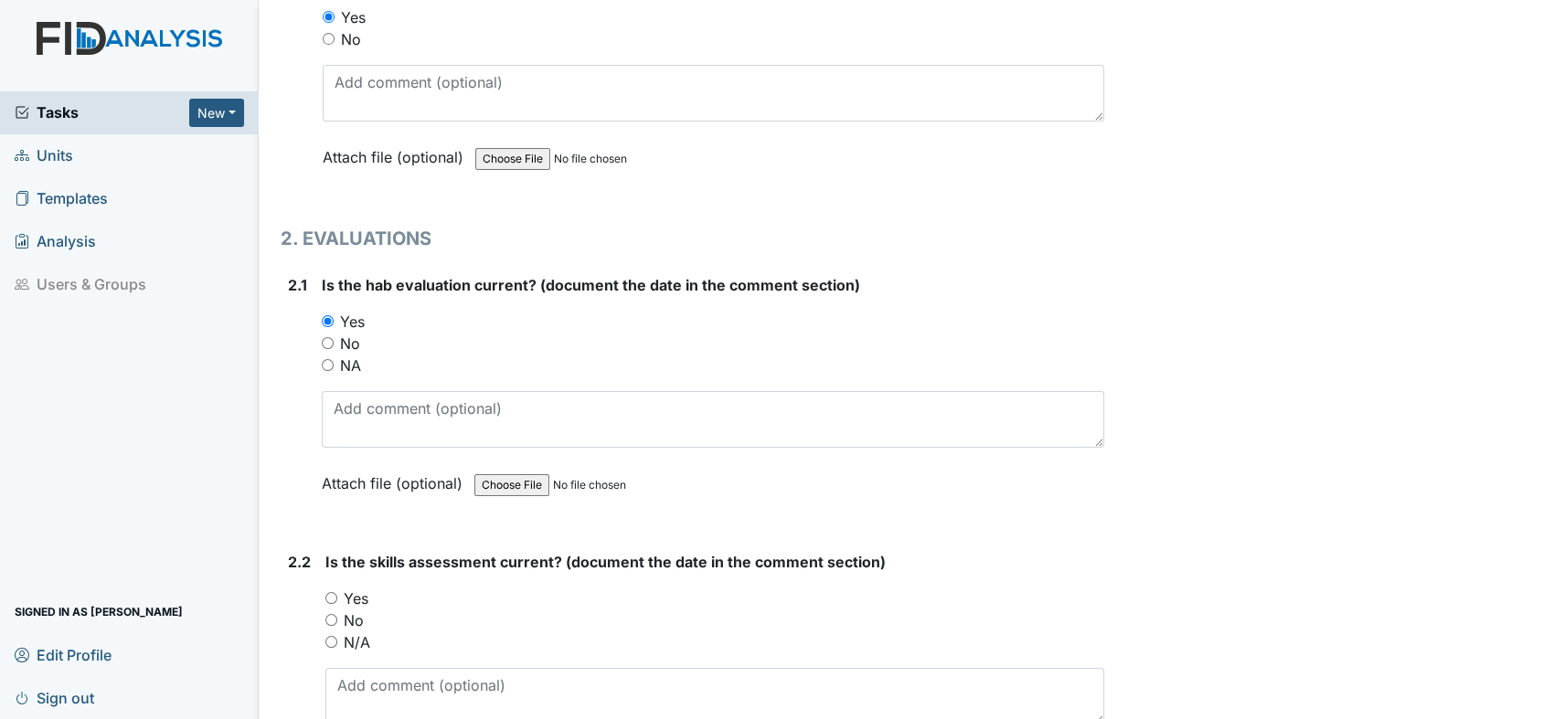
scroll to position [1718, 0]
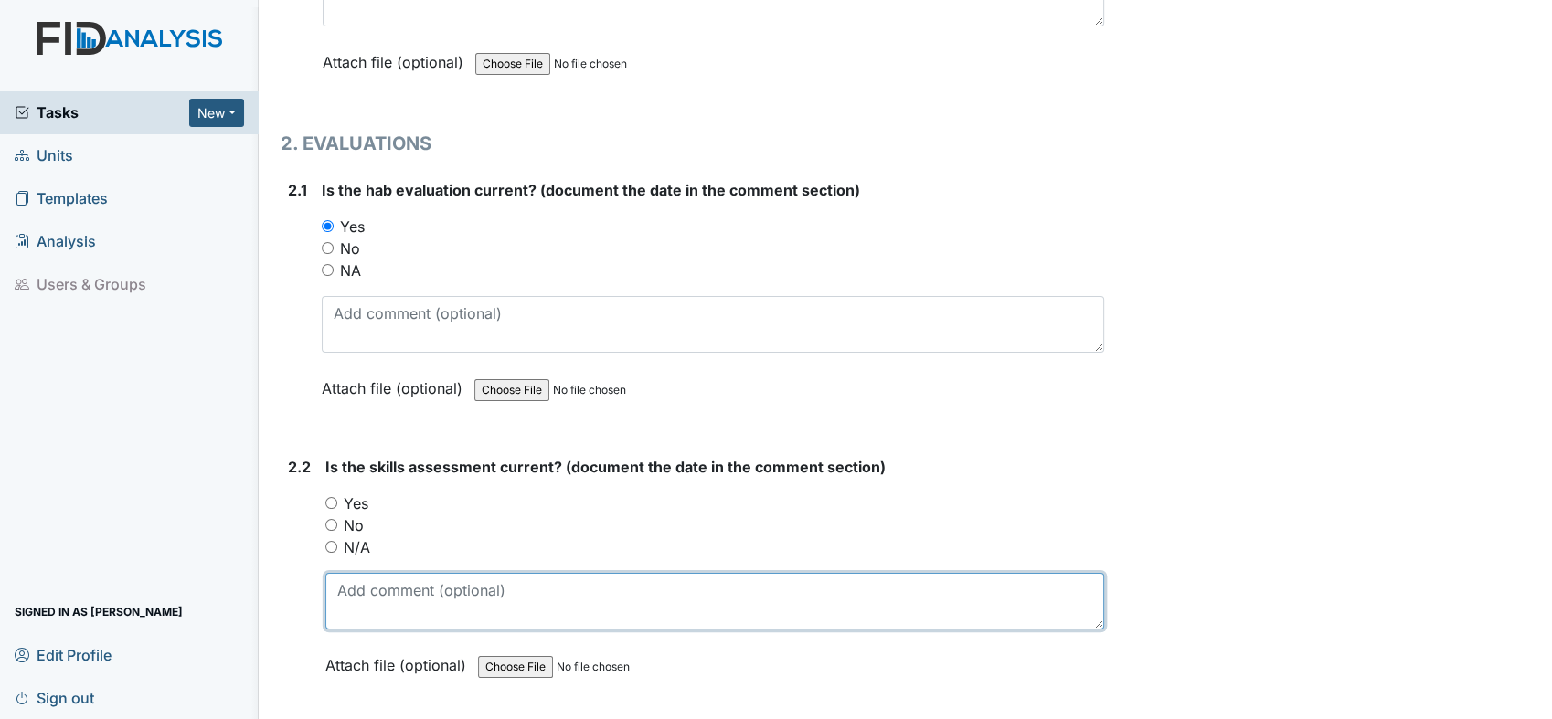
click at [826, 585] on textarea at bounding box center [714, 601] width 779 height 57
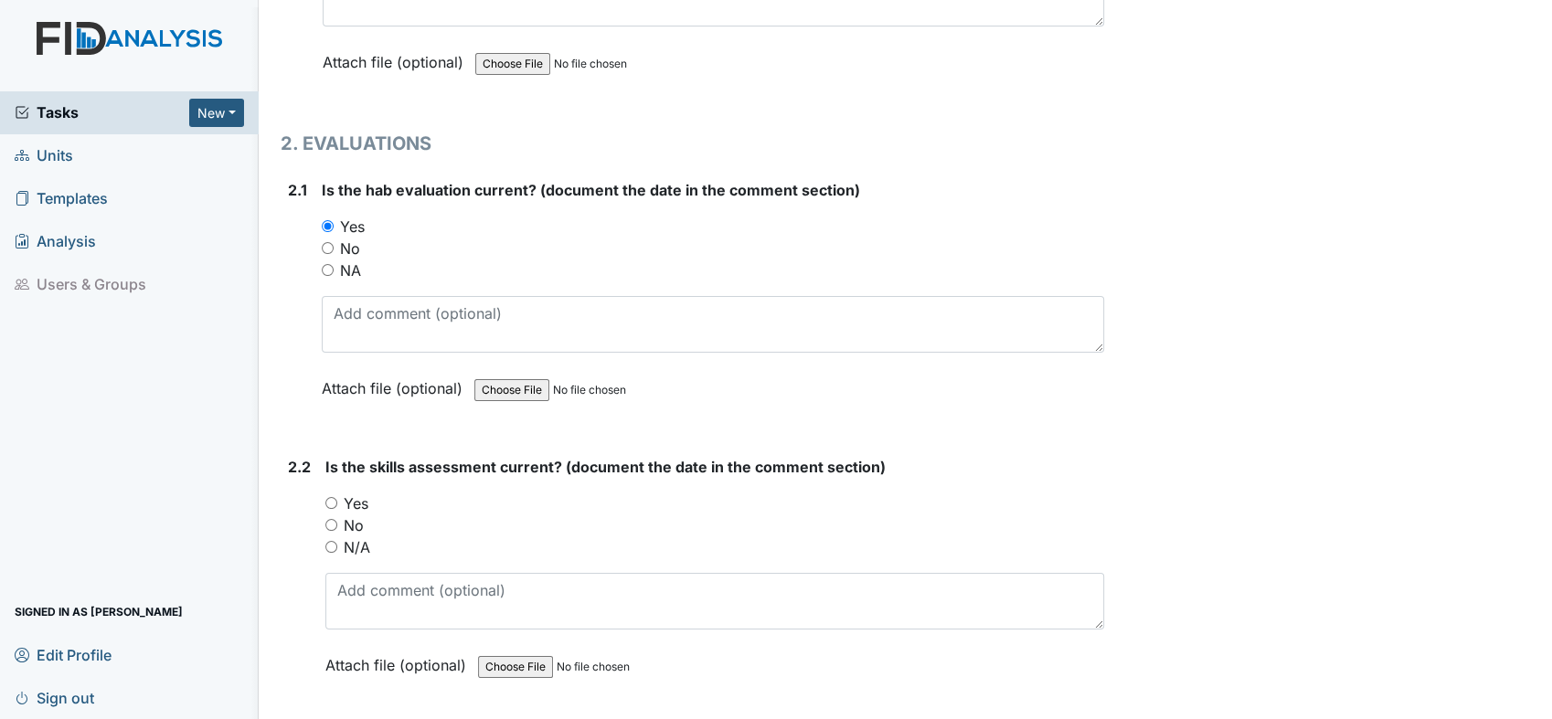
click at [330, 497] on input "Yes" at bounding box center [331, 503] width 12 height 12
radio input "true"
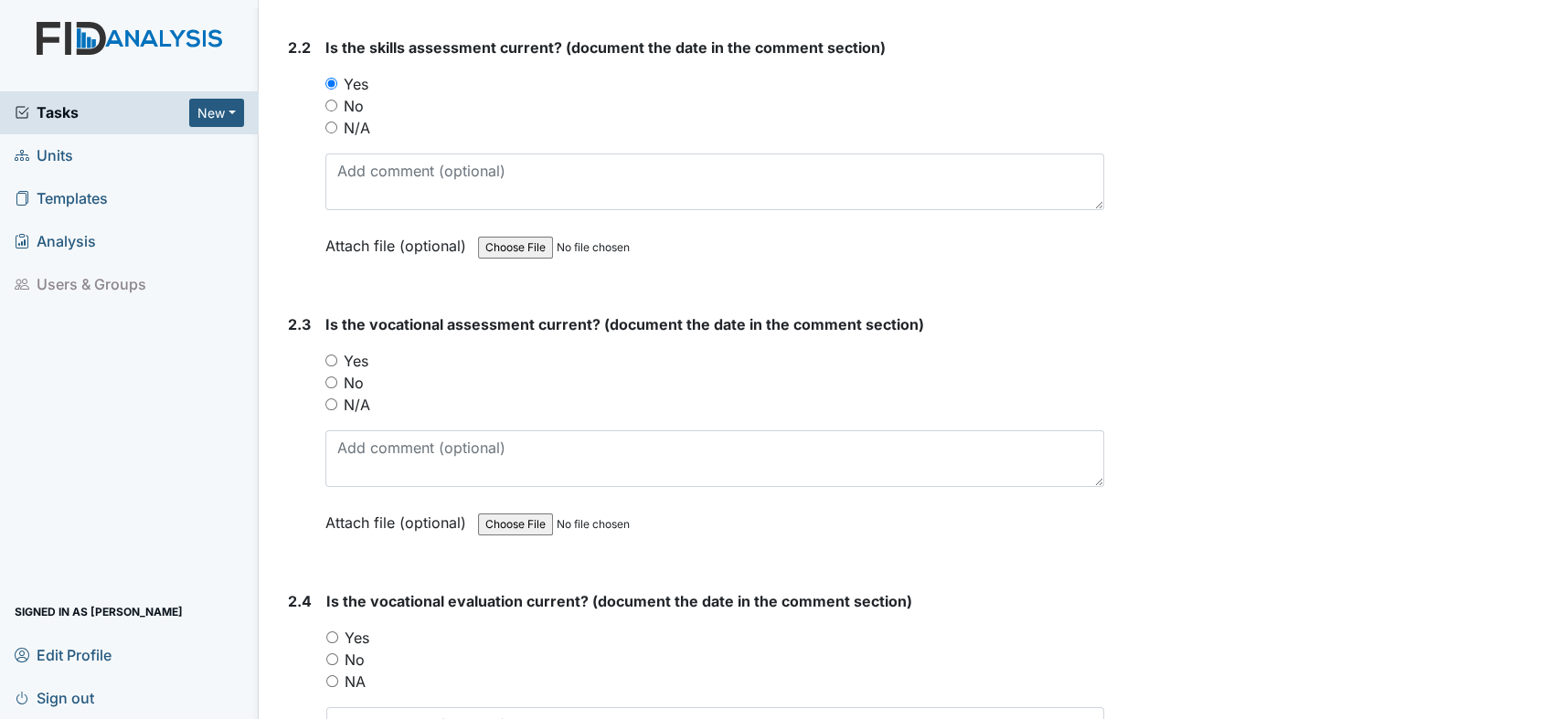
scroll to position [2179, 0]
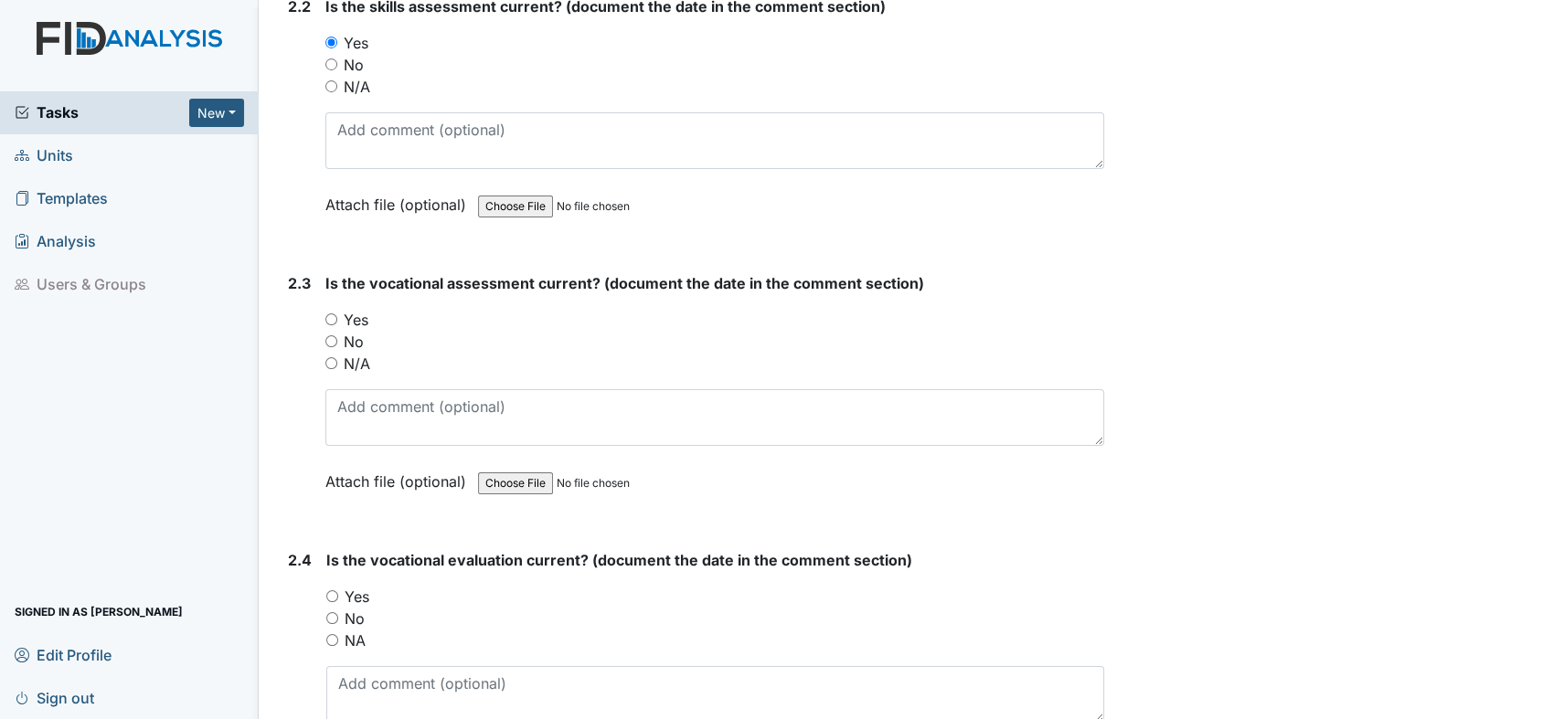
click at [340, 309] on div "Yes" at bounding box center [714, 320] width 779 height 22
click at [339, 309] on div "Yes" at bounding box center [714, 320] width 779 height 22
click at [332, 313] on input "Yes" at bounding box center [331, 319] width 12 height 12
radio input "true"
click at [331, 590] on input "Yes" at bounding box center [332, 596] width 12 height 12
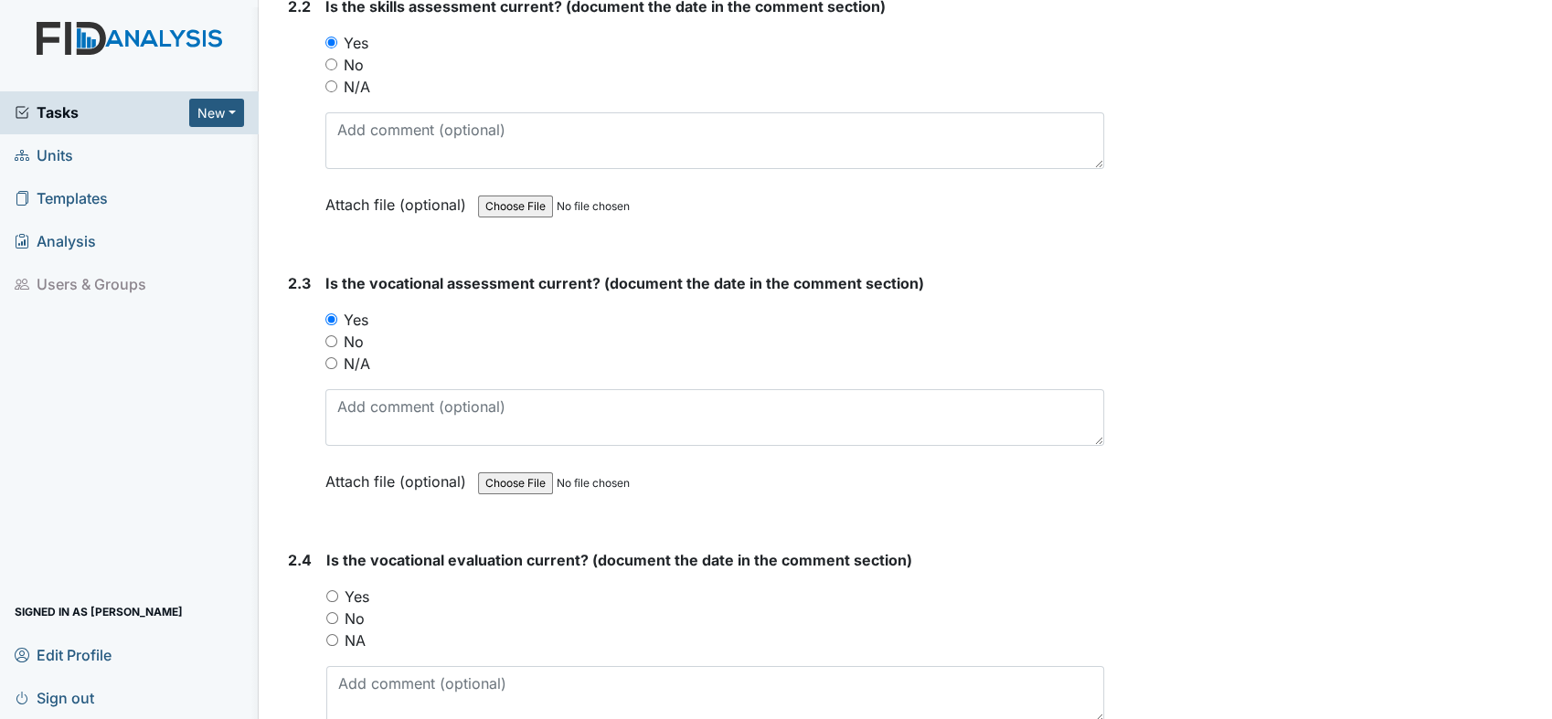
radio input "true"
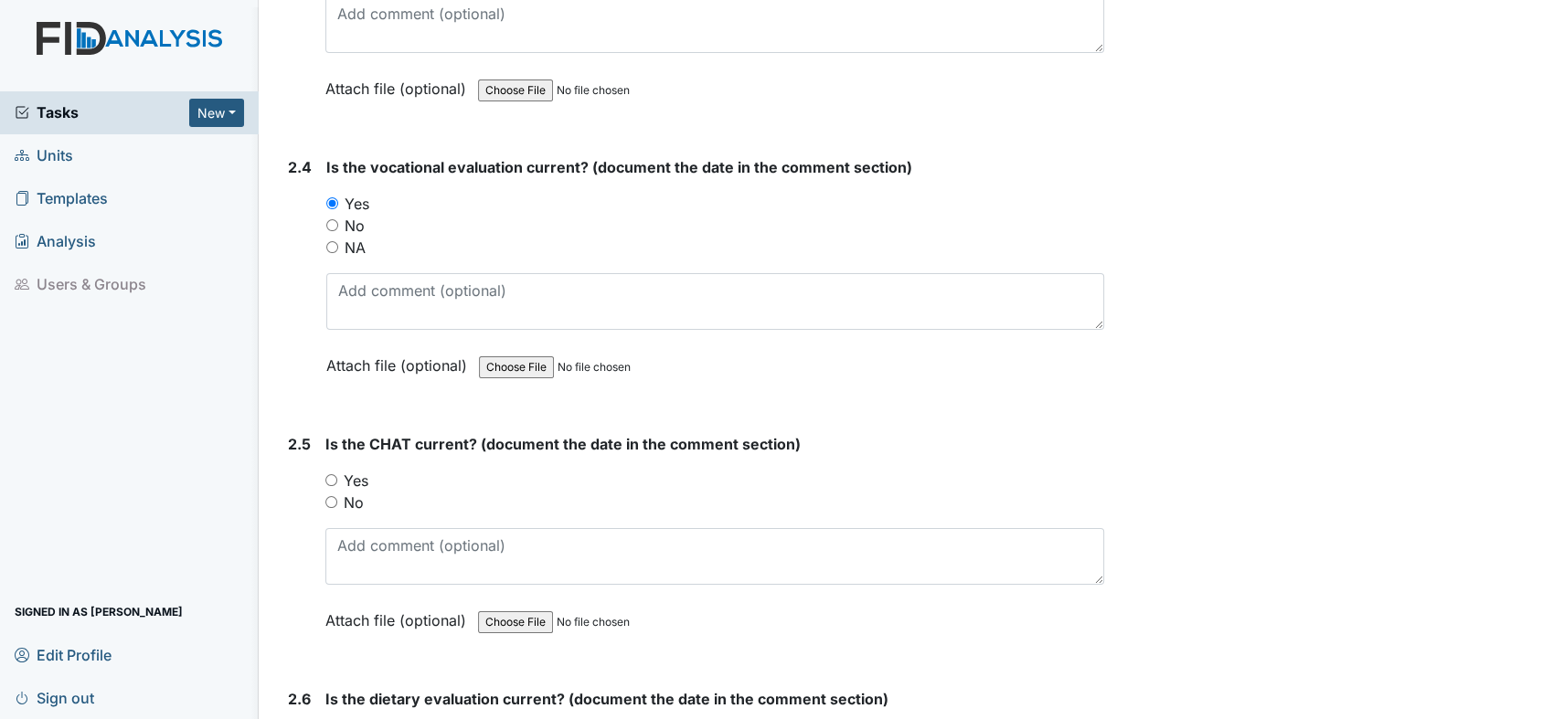
scroll to position [2598, 0]
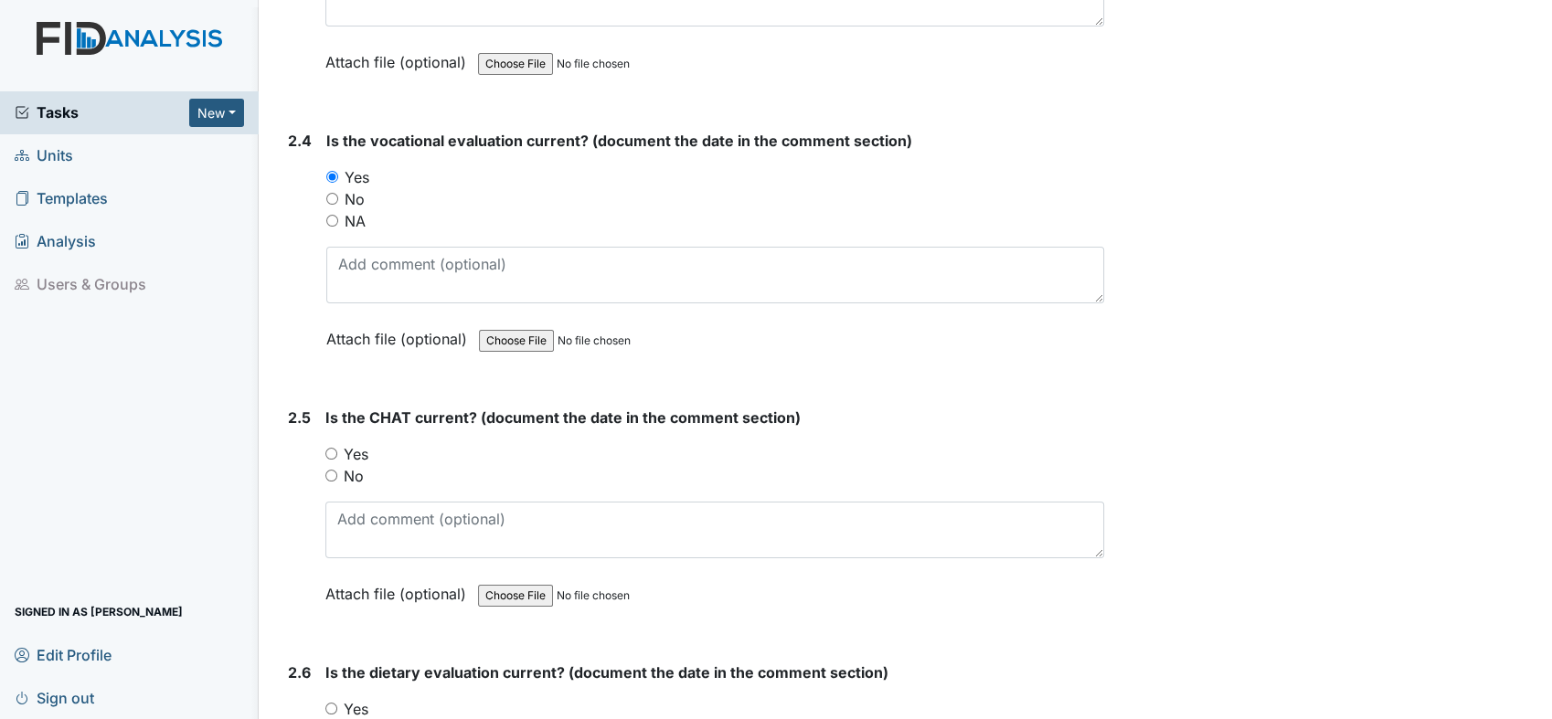
click at [329, 448] on input "Yes" at bounding box center [331, 454] width 12 height 12
radio input "true"
click at [332, 703] on input "Yes" at bounding box center [331, 709] width 12 height 12
radio input "true"
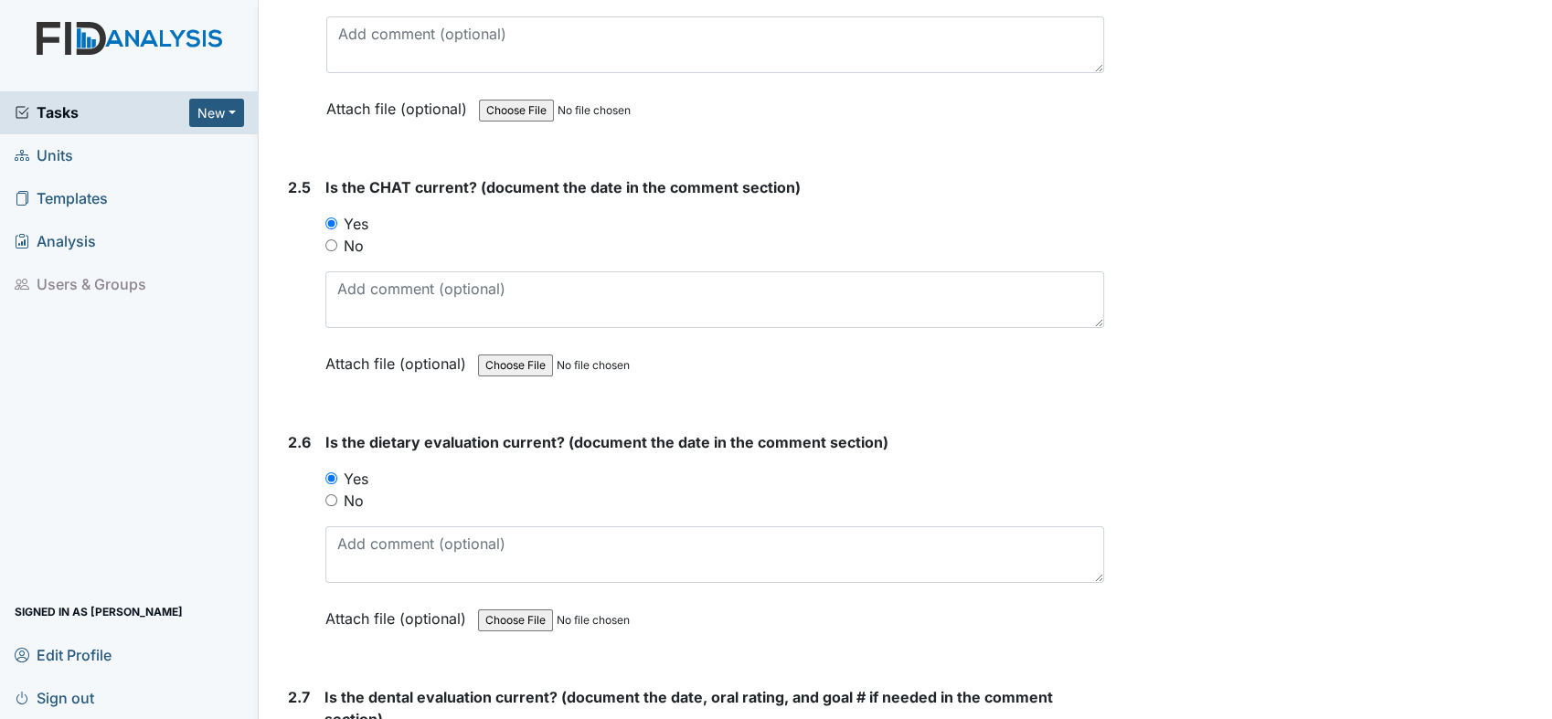
scroll to position [3005, 0]
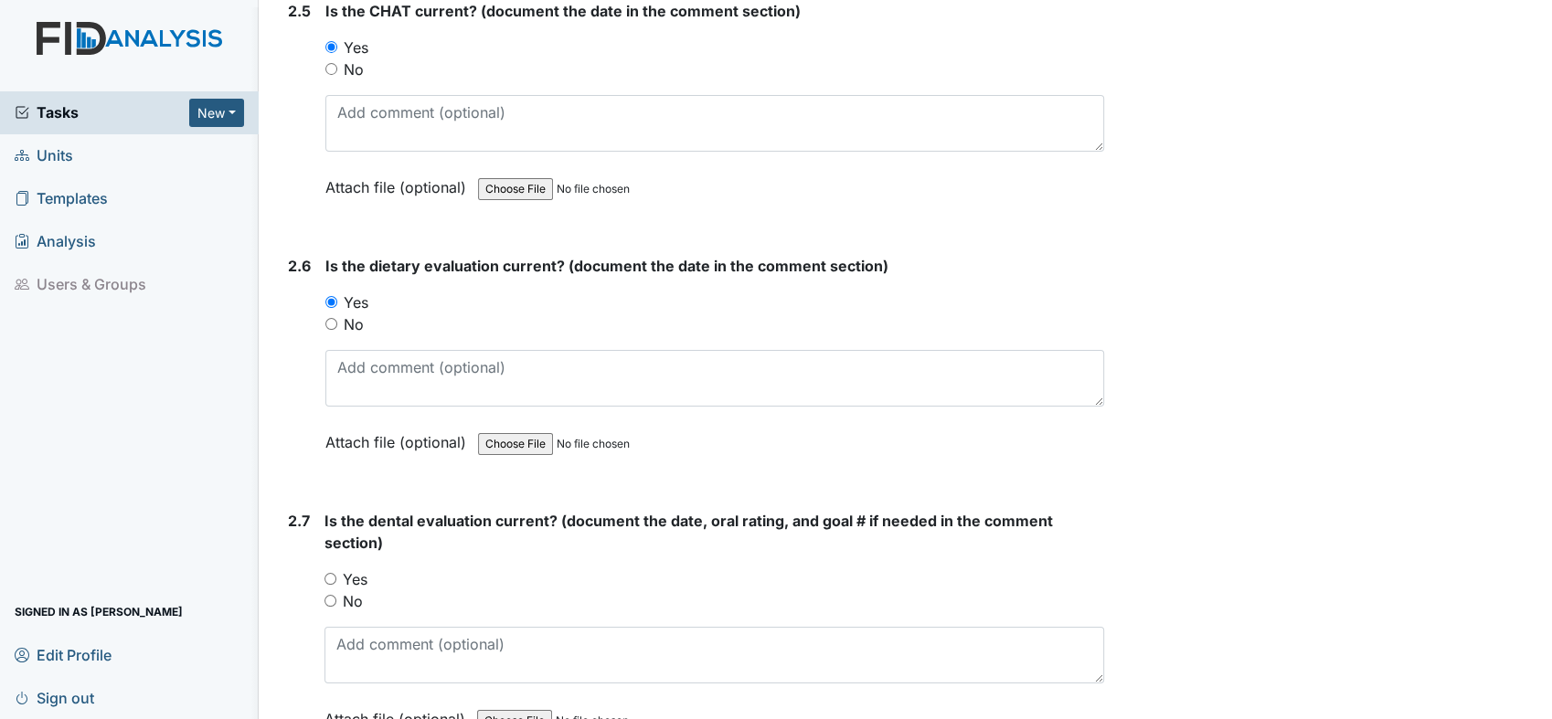
click at [327, 573] on input "Yes" at bounding box center [330, 579] width 12 height 12
radio input "true"
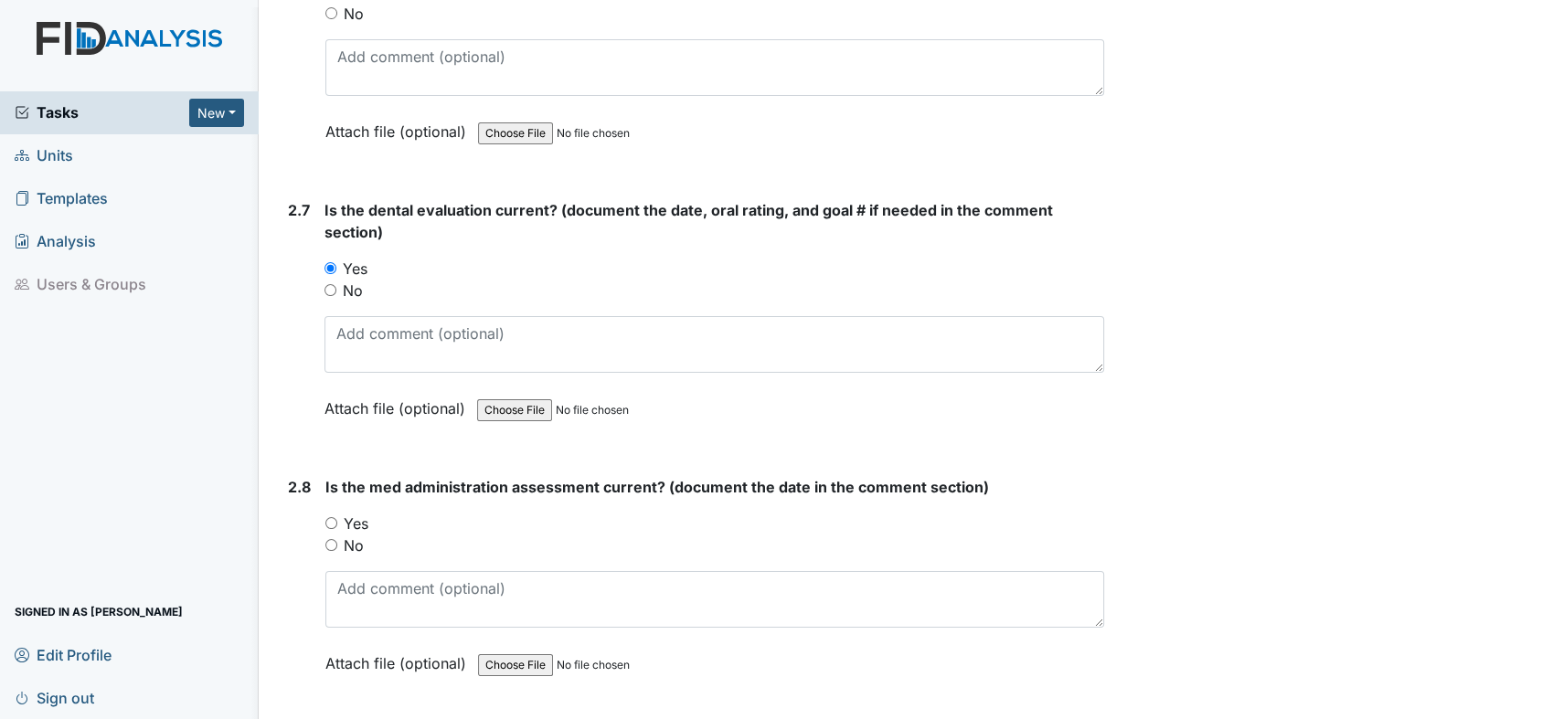
scroll to position [3370, 0]
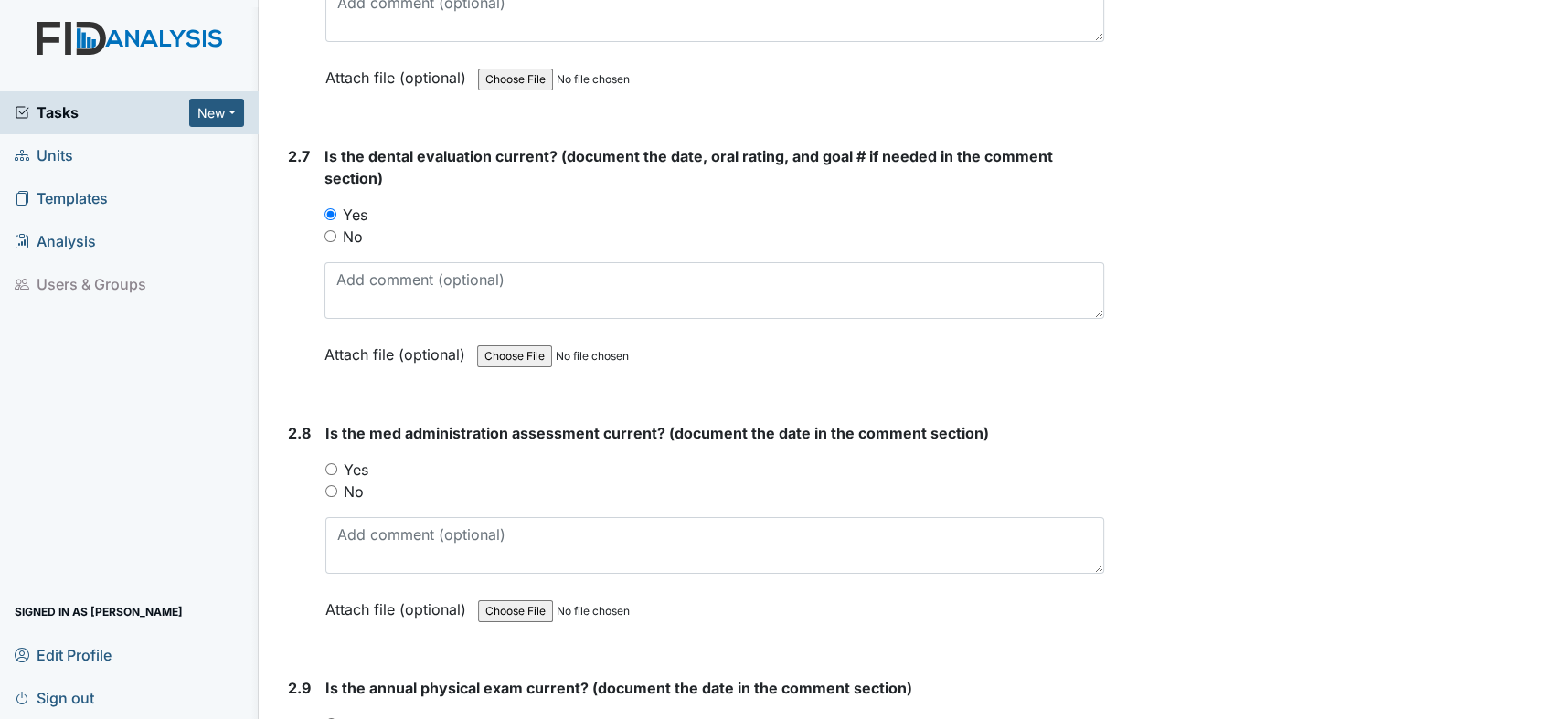
click at [335, 463] on input "Yes" at bounding box center [331, 469] width 12 height 12
radio input "true"
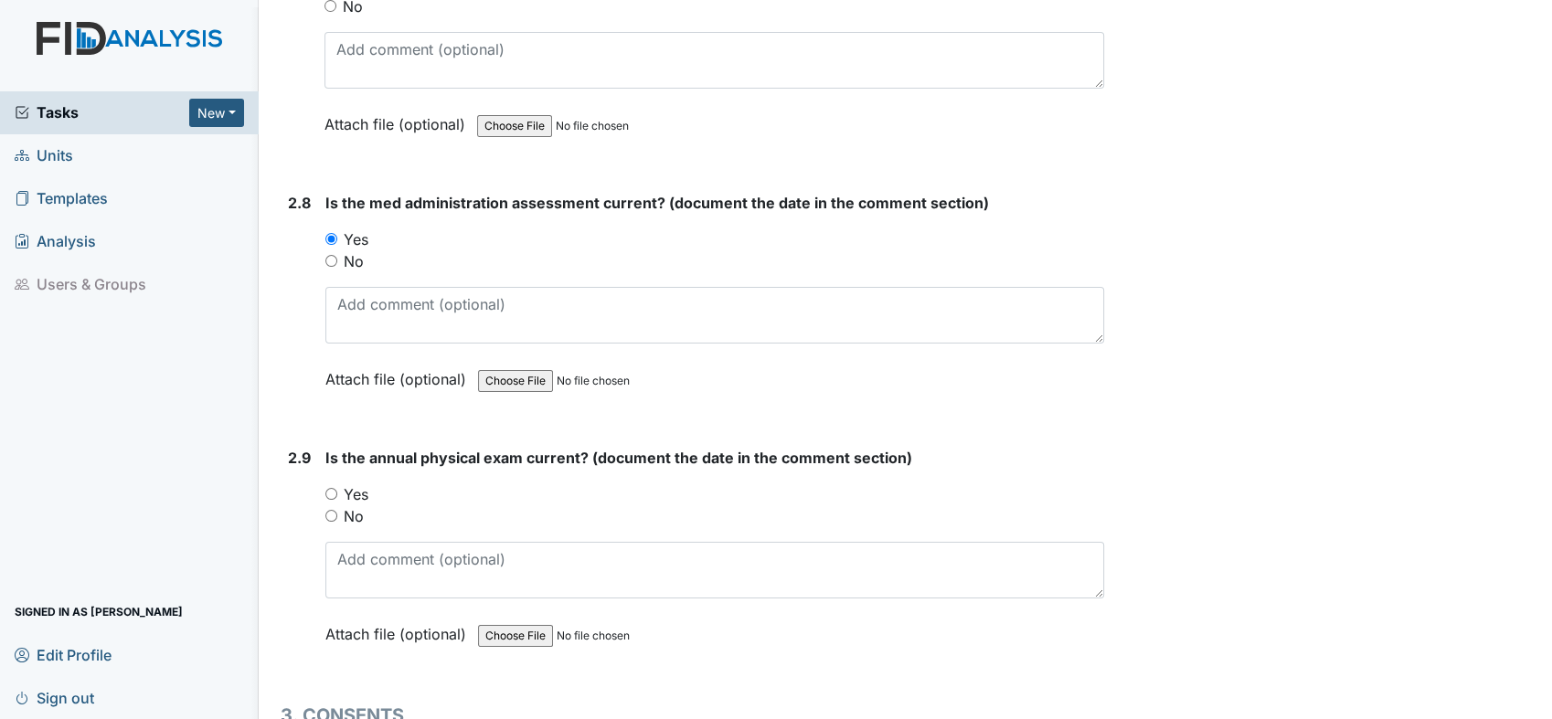
scroll to position [3668, 0]
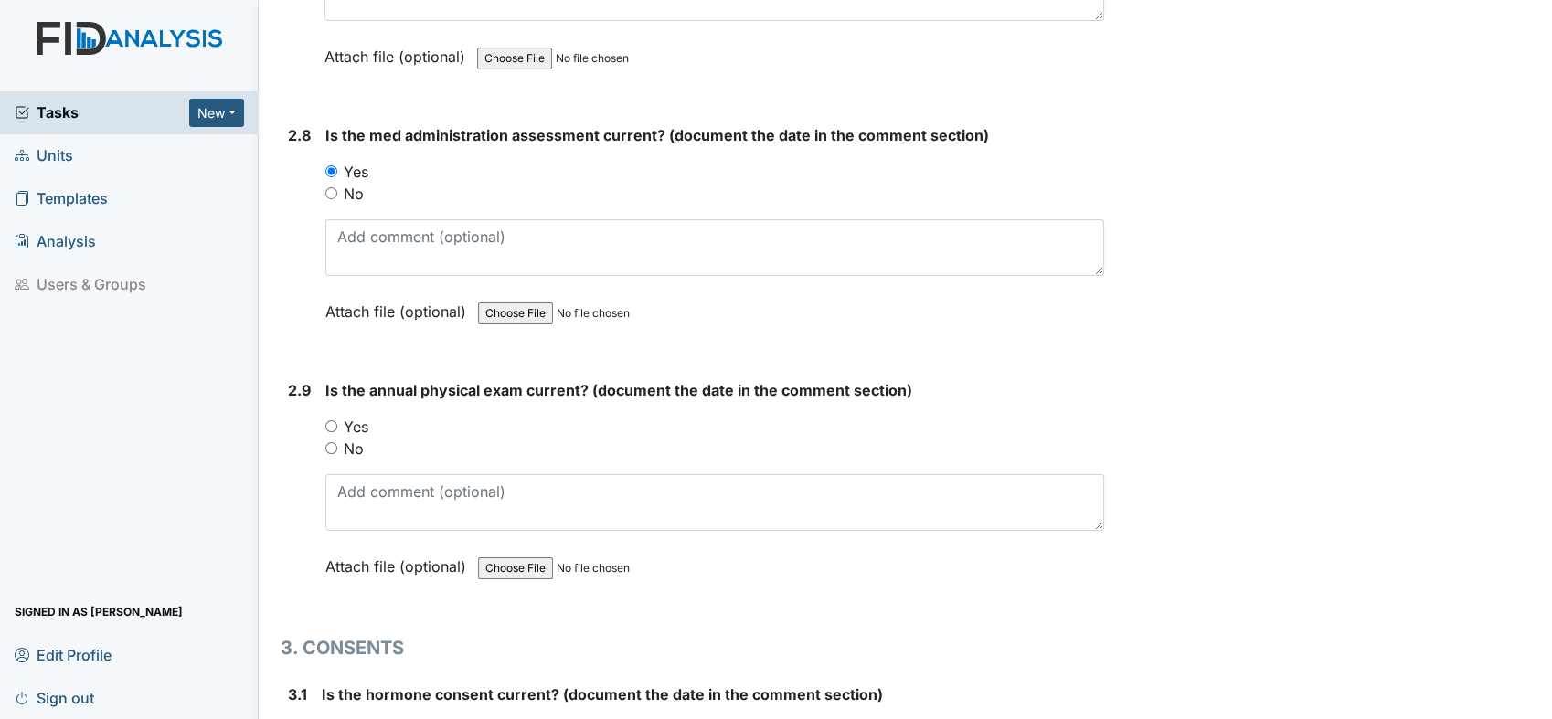
click at [331, 420] on input "Yes" at bounding box center [331, 426] width 12 height 12
radio input "true"
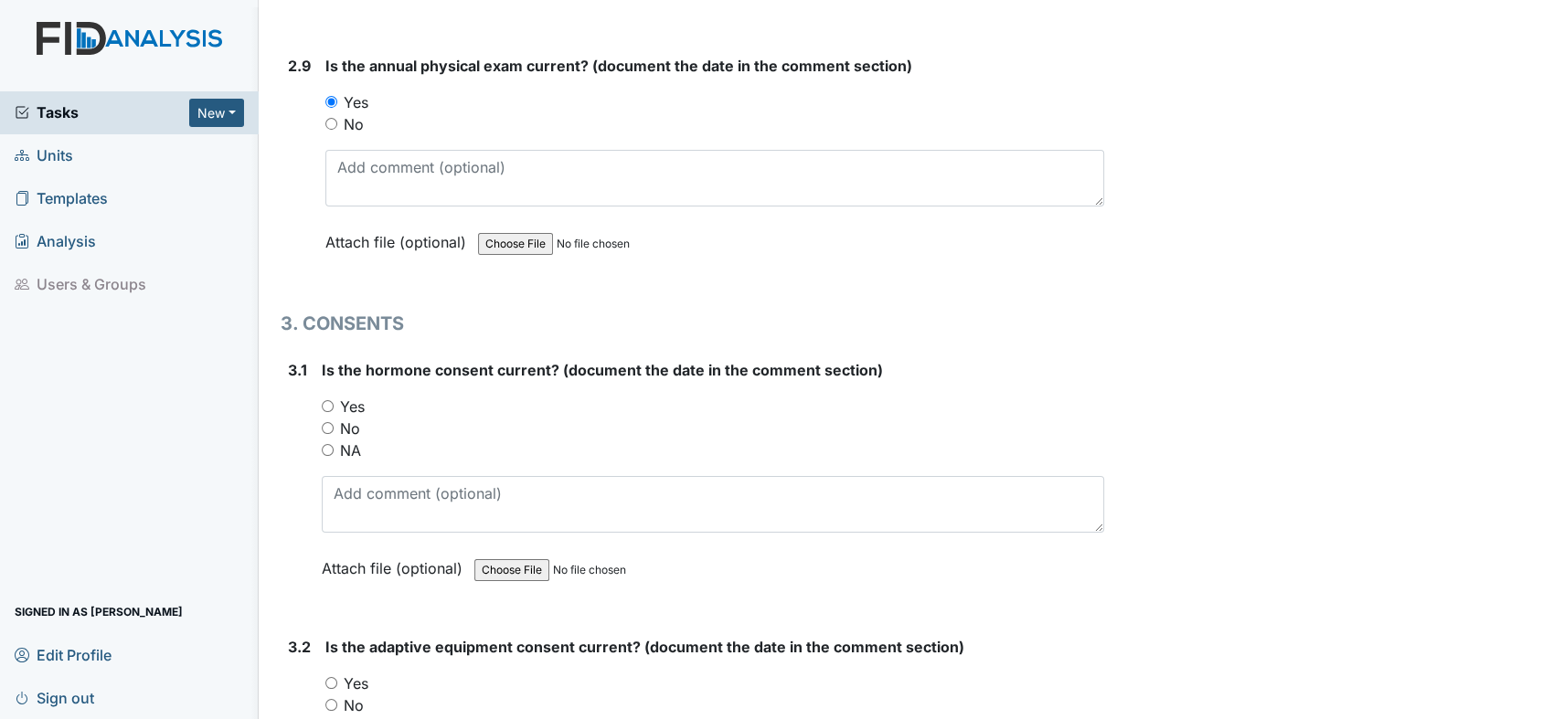
scroll to position [4006, 0]
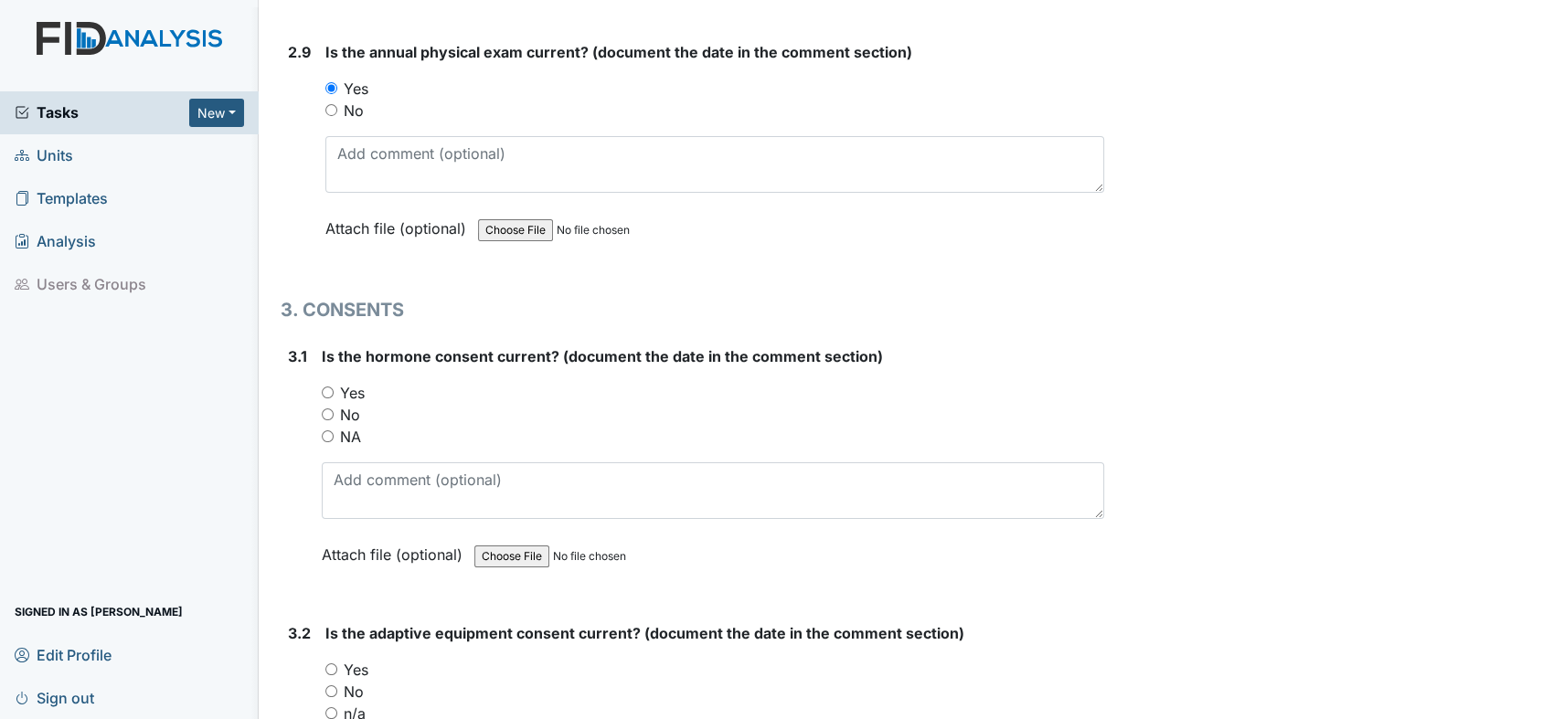
click at [327, 387] on input "Yes" at bounding box center [328, 393] width 12 height 12
radio input "true"
click at [322, 430] on input "NA" at bounding box center [328, 436] width 12 height 12
radio input "true"
click at [332, 707] on input "n/a" at bounding box center [331, 713] width 12 height 12
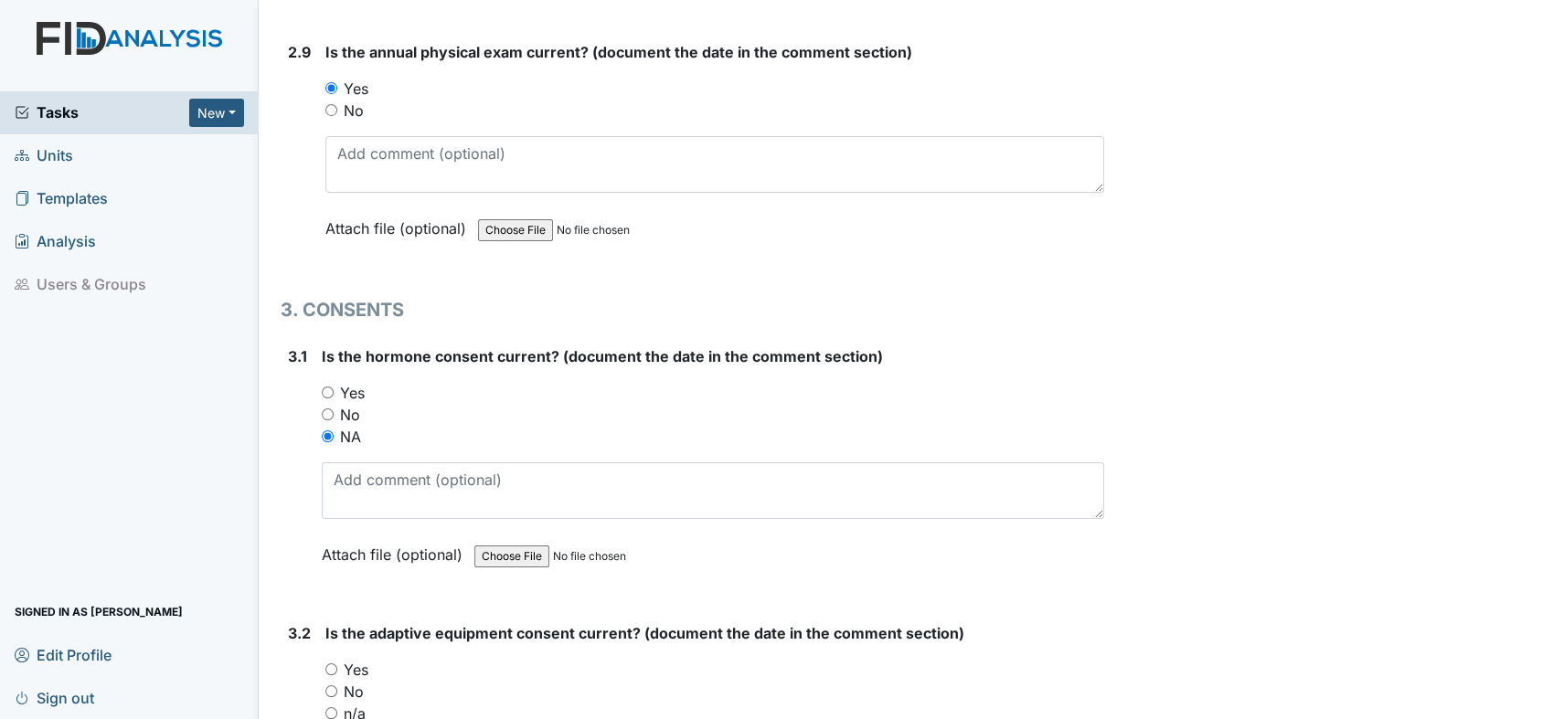
radio input "true"
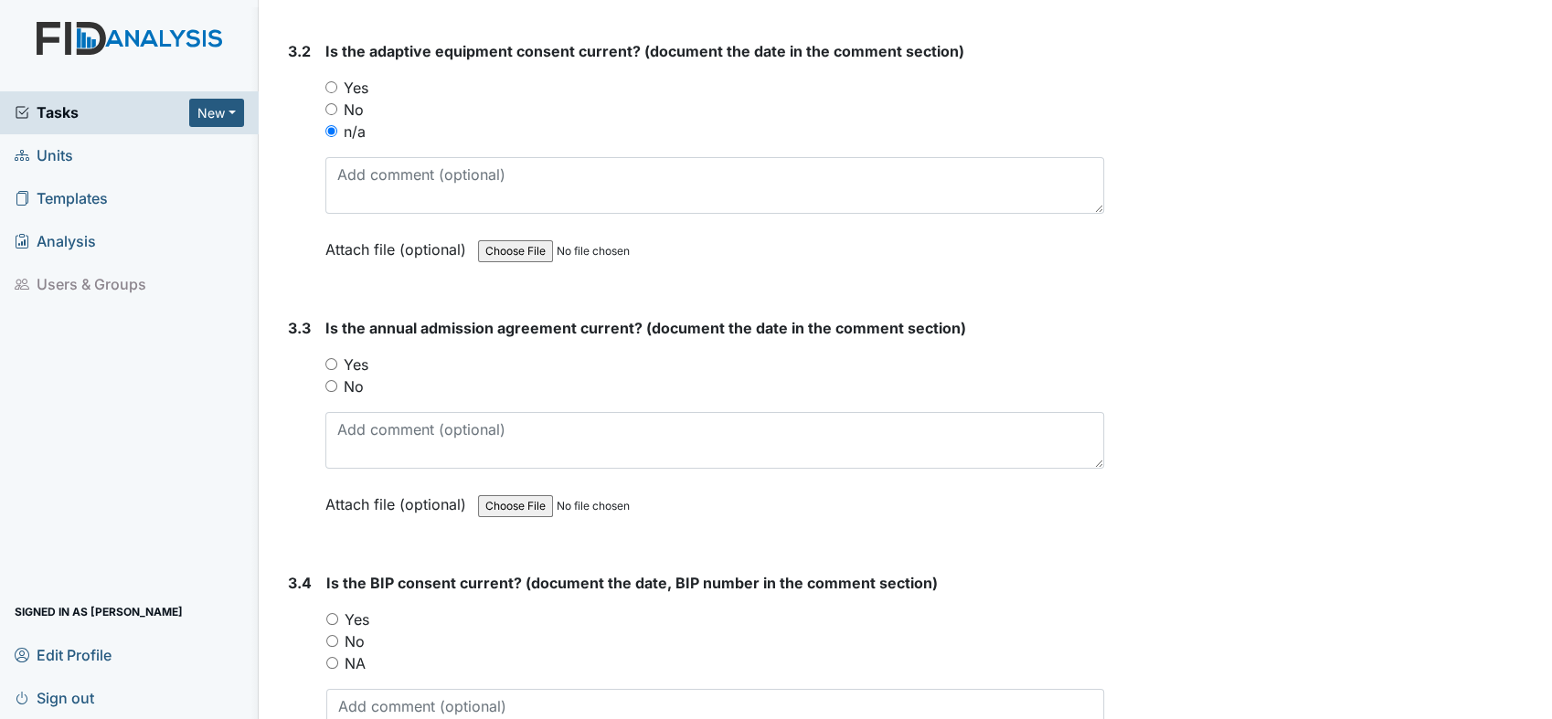
scroll to position [4615, 0]
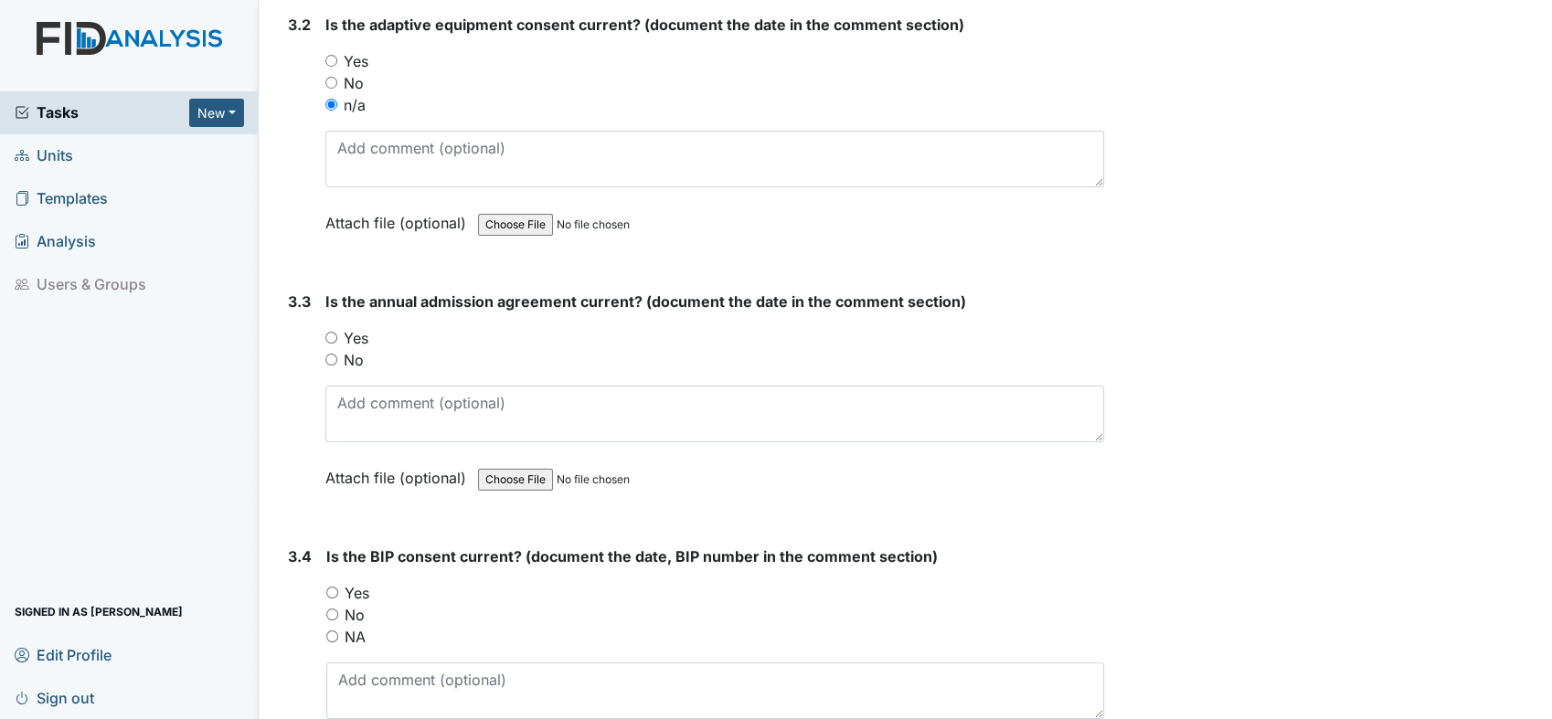
click at [329, 332] on input "Yes" at bounding box center [331, 338] width 12 height 12
radio input "true"
click at [334, 631] on input "NA" at bounding box center [332, 637] width 12 height 12
radio input "true"
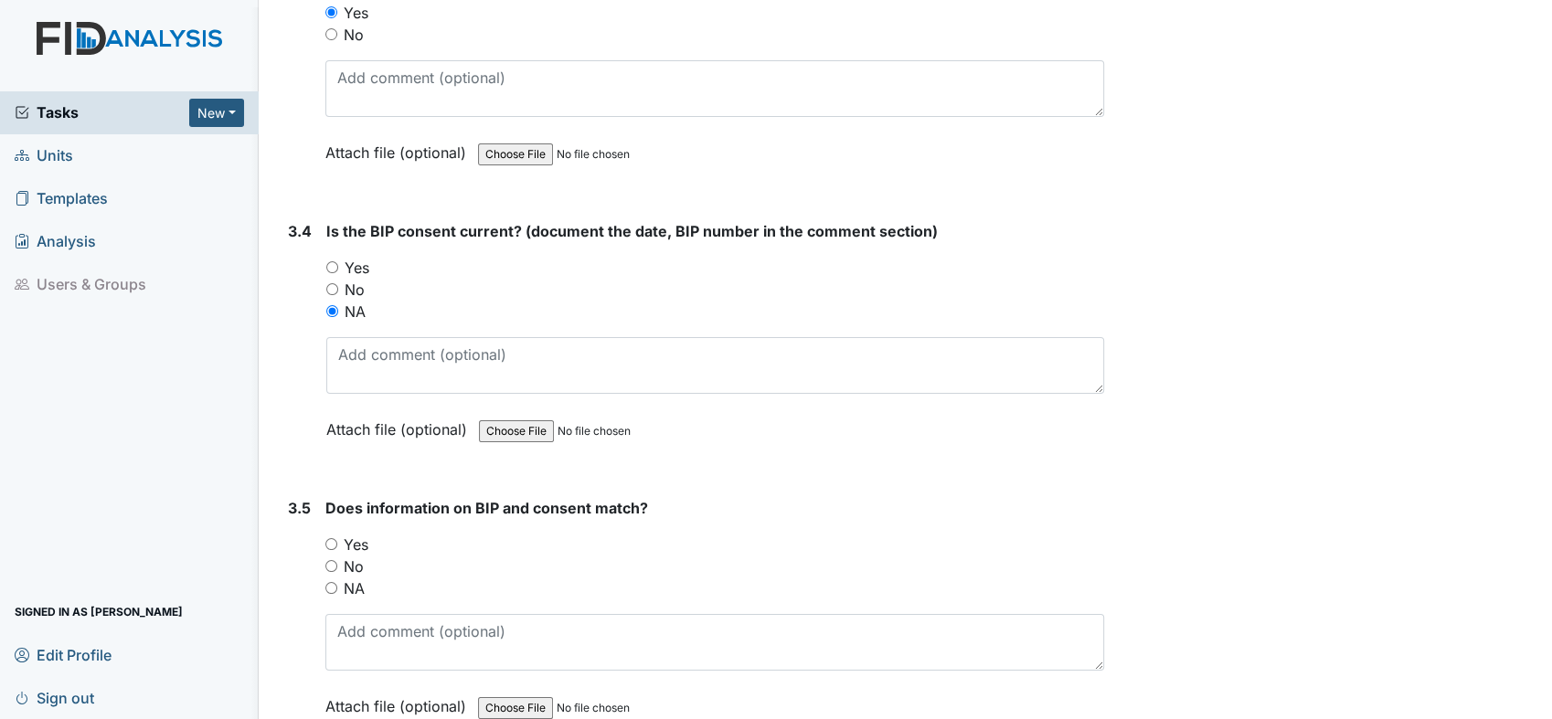
scroll to position [4966, 0]
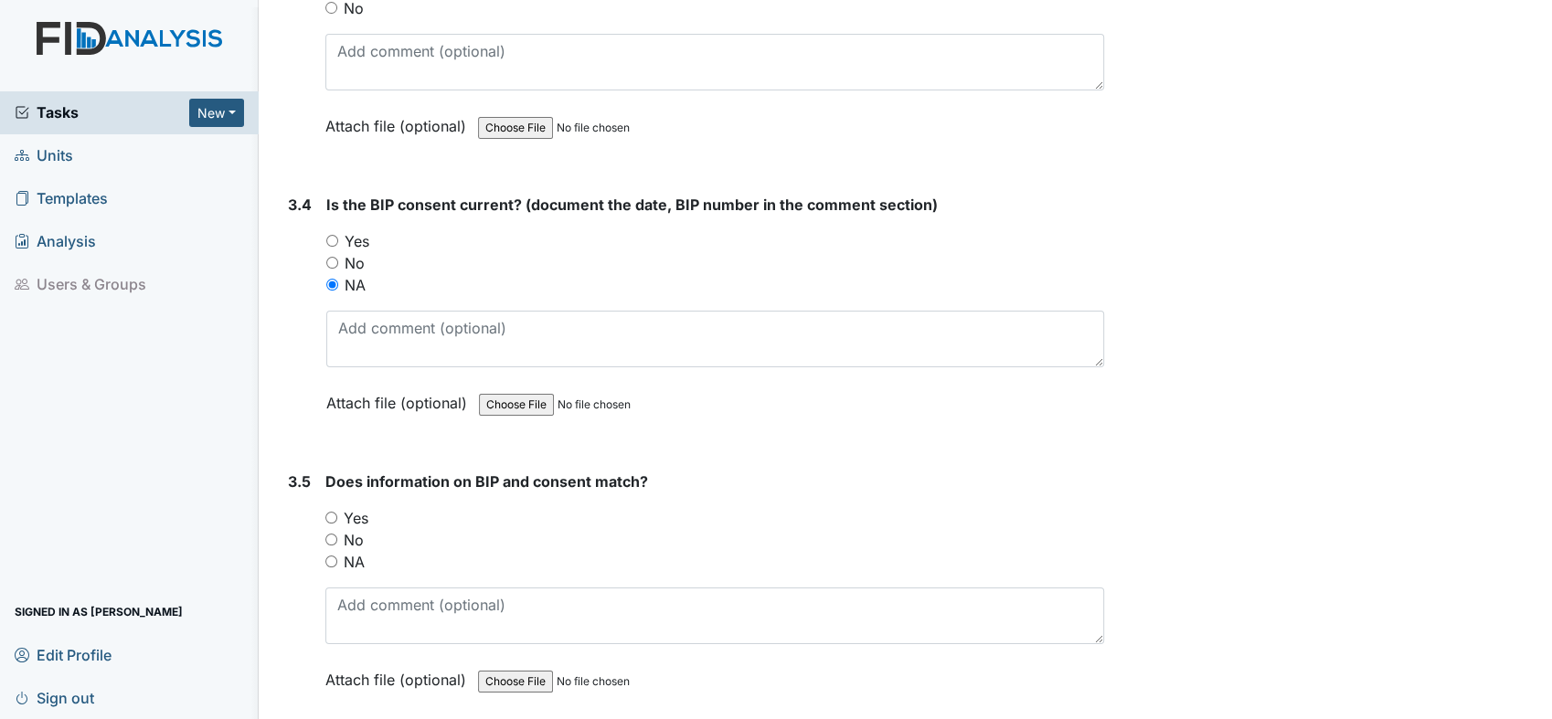
click at [335, 556] on input "NA" at bounding box center [331, 562] width 12 height 12
radio input "true"
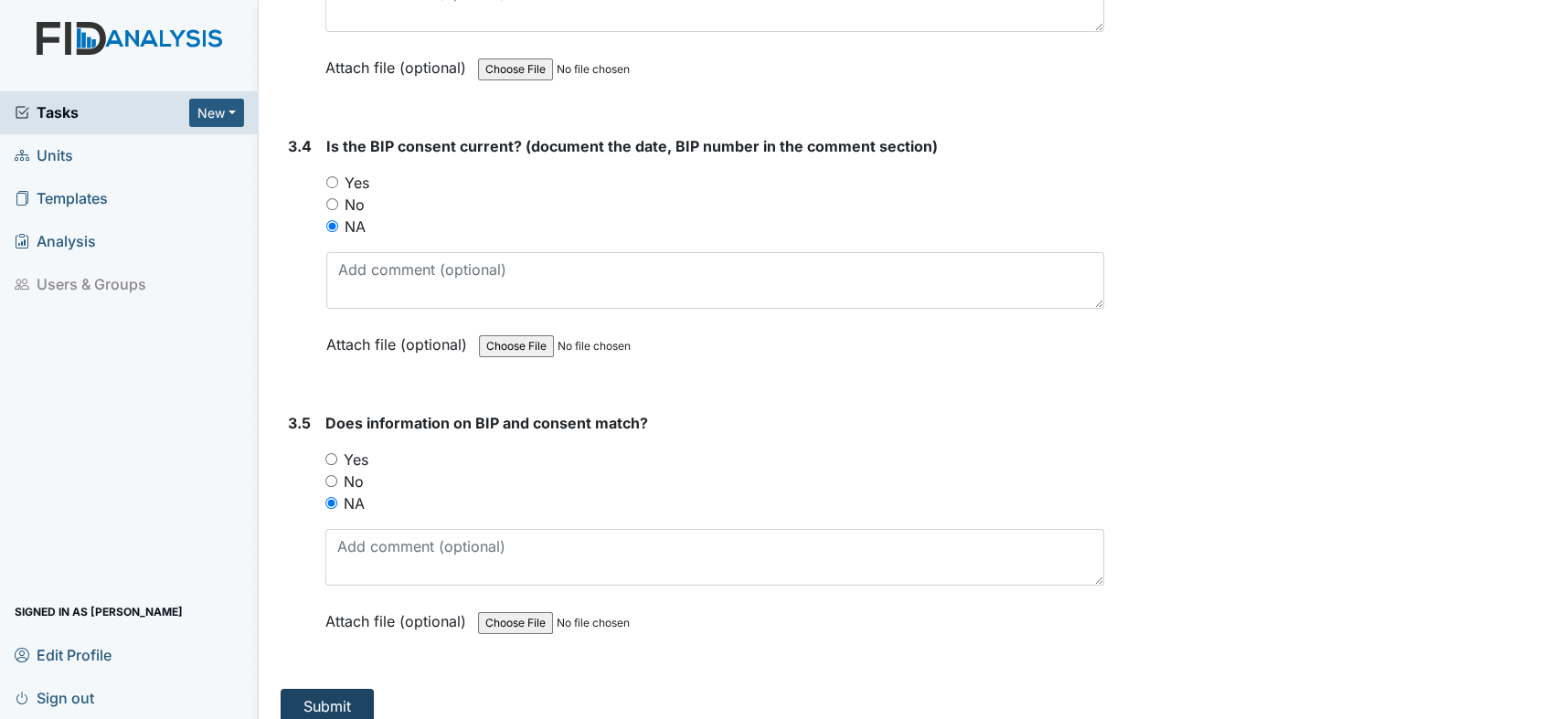
drag, startPoint x: 642, startPoint y: 685, endPoint x: 340, endPoint y: 685, distance: 301.6
click at [340, 689] on form "Submit" at bounding box center [692, 706] width 823 height 35
